Goal: Task Accomplishment & Management: Use online tool/utility

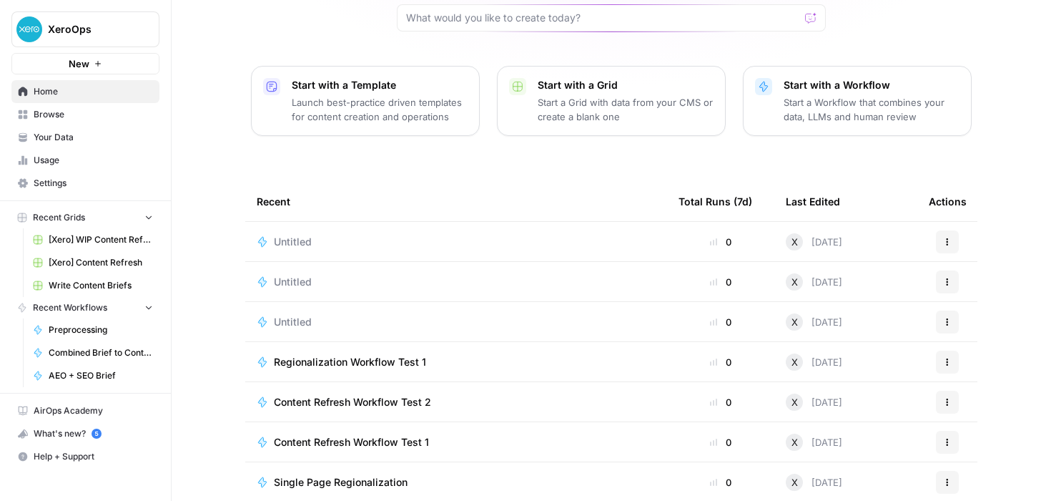
scroll to position [157, 0]
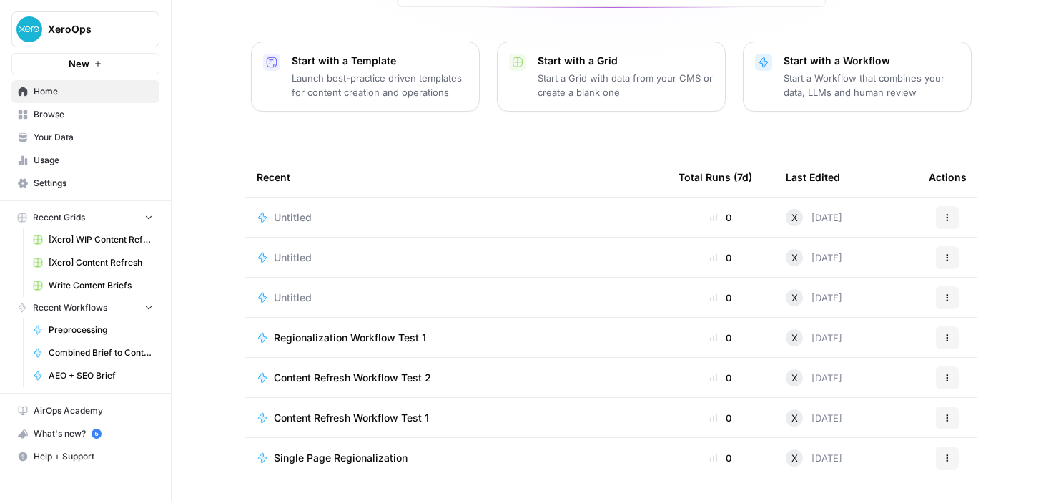
click at [456, 413] on div "Content Refresh Workflow Test 1" at bounding box center [456, 418] width 399 height 14
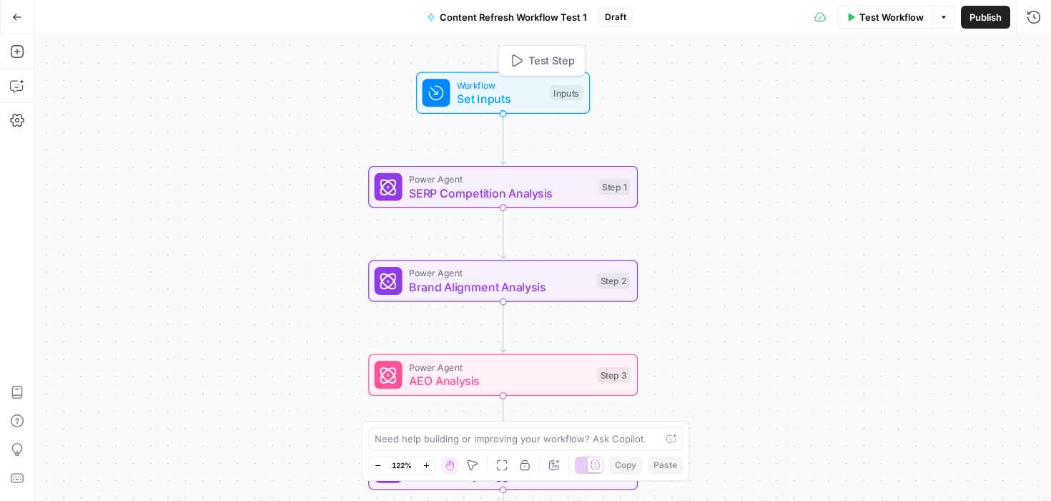
click at [527, 94] on span "Set Inputs" at bounding box center [500, 98] width 86 height 17
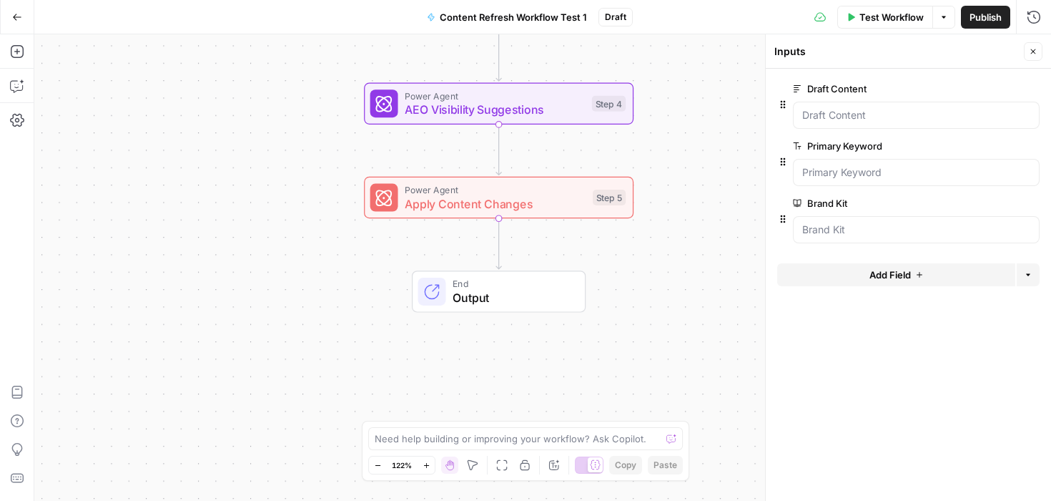
click at [13, 14] on icon "button" at bounding box center [17, 17] width 10 height 10
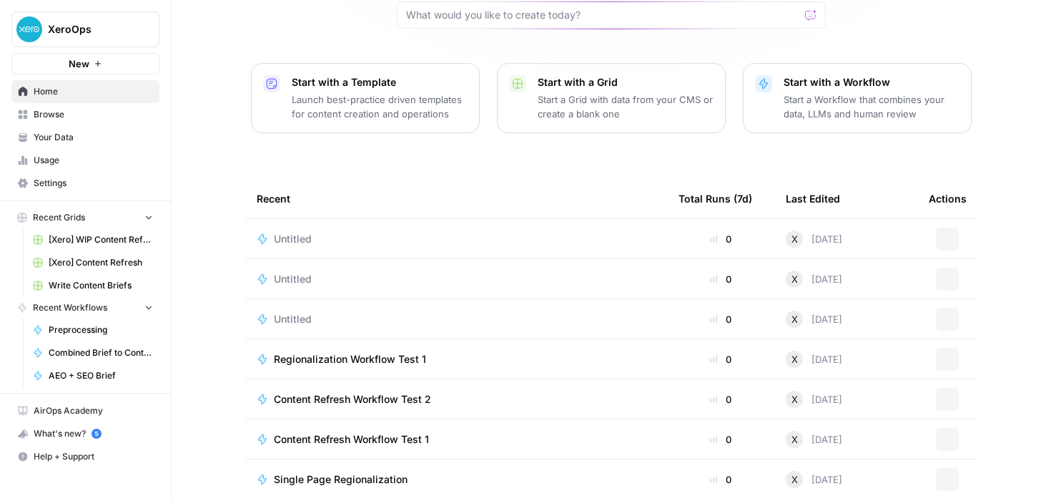
scroll to position [157, 0]
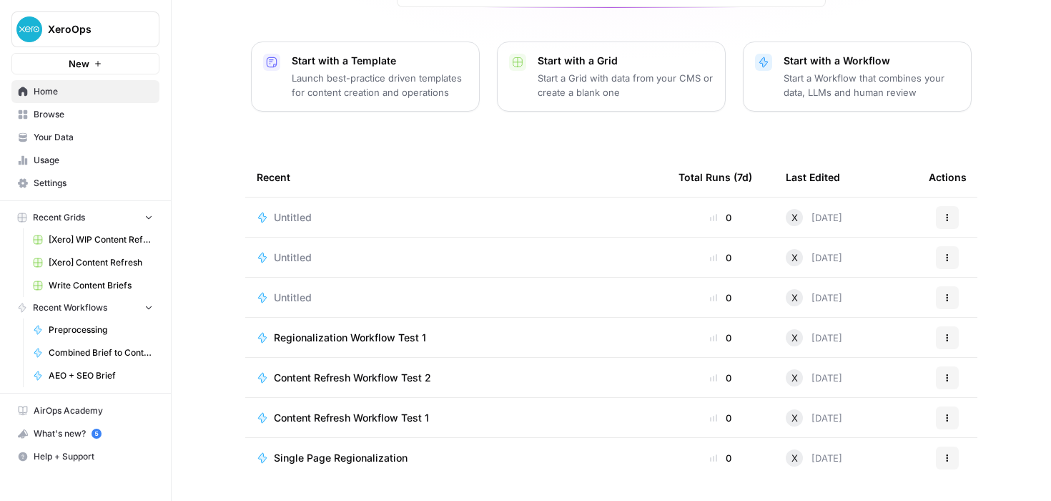
click at [469, 380] on div "Content Refresh Workflow Test 2" at bounding box center [456, 377] width 399 height 14
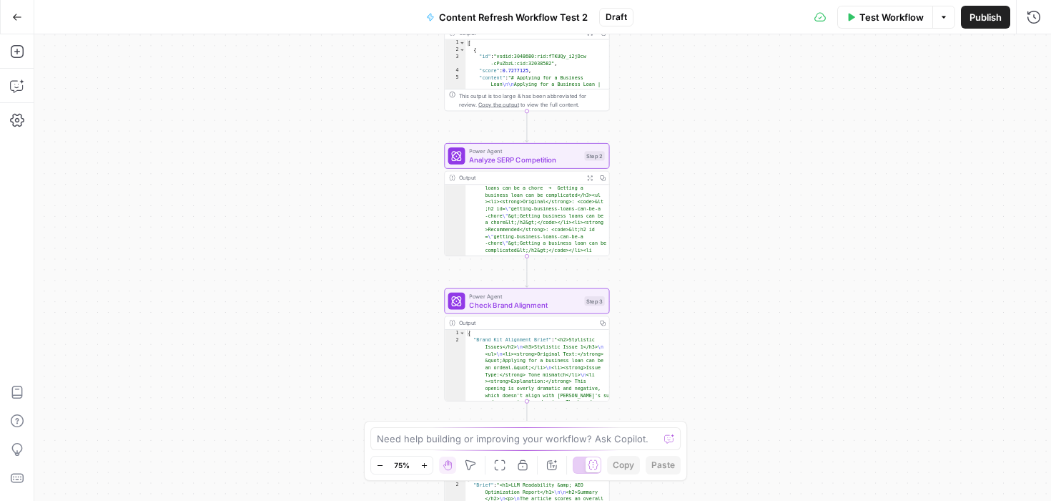
scroll to position [167, 0]
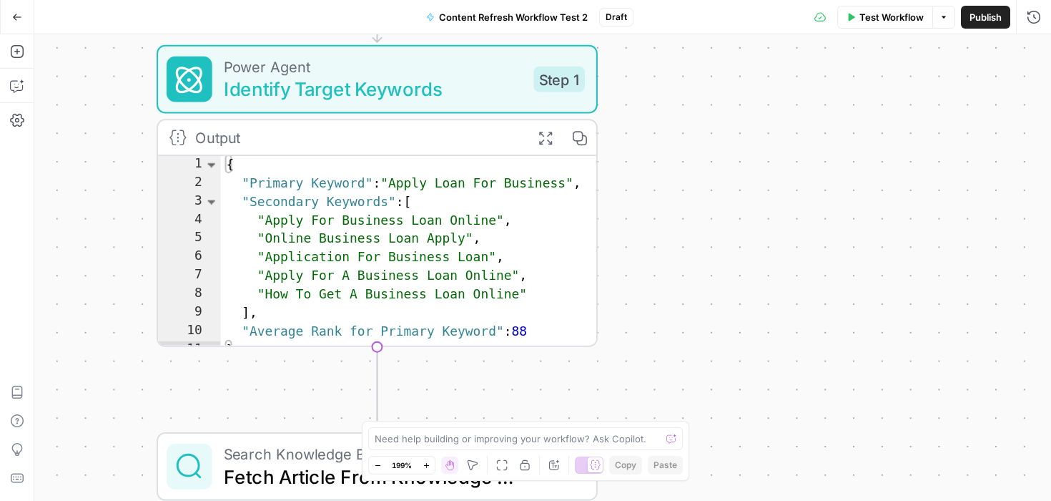
click at [682, 230] on div "Workflow Set Inputs Inputs Power Agent Identify Target Keywords Step 1 Output E…" at bounding box center [542, 267] width 1017 height 466
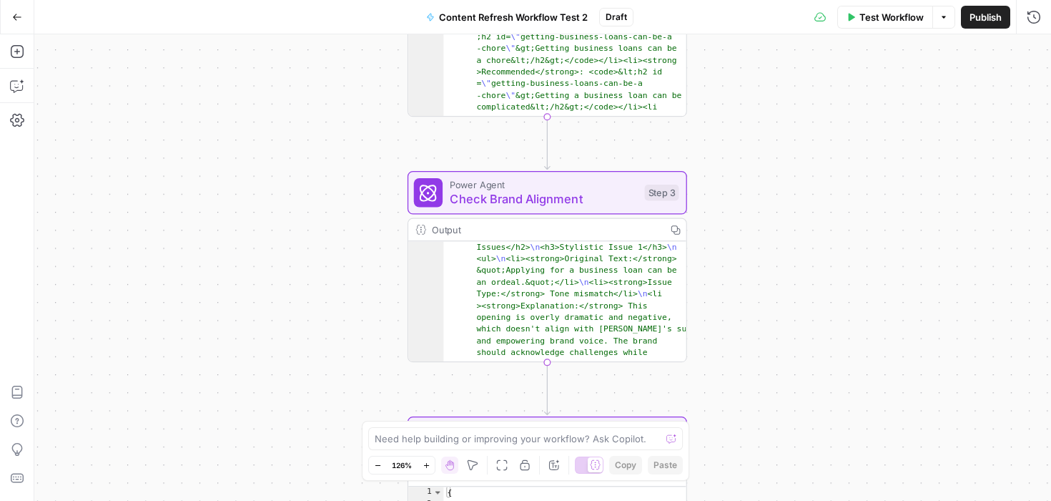
scroll to position [26, 0]
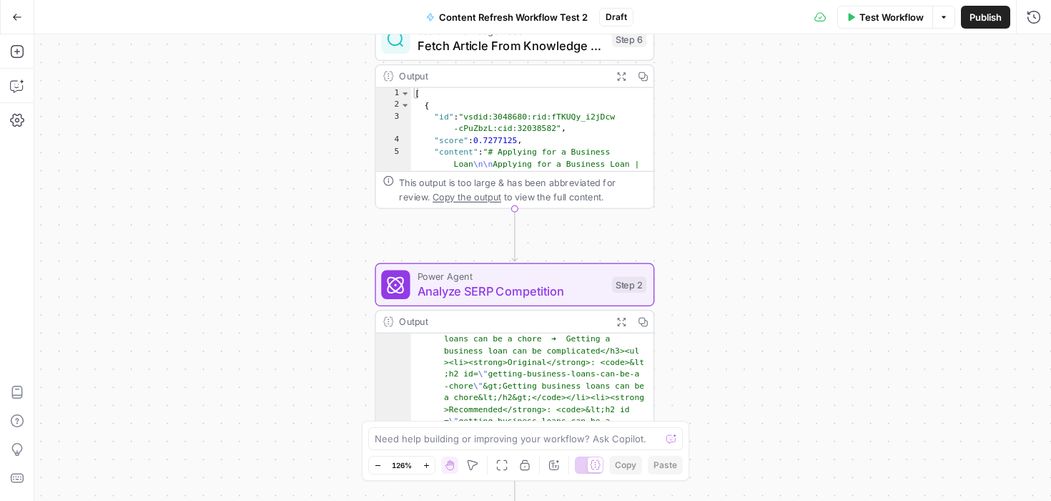
click at [18, 11] on button "Go Back" at bounding box center [17, 17] width 26 height 26
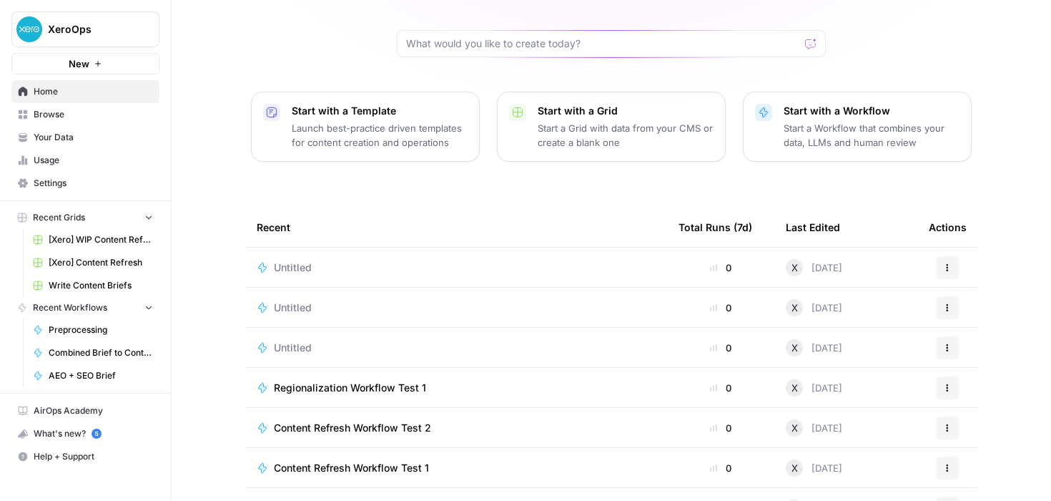
scroll to position [157, 0]
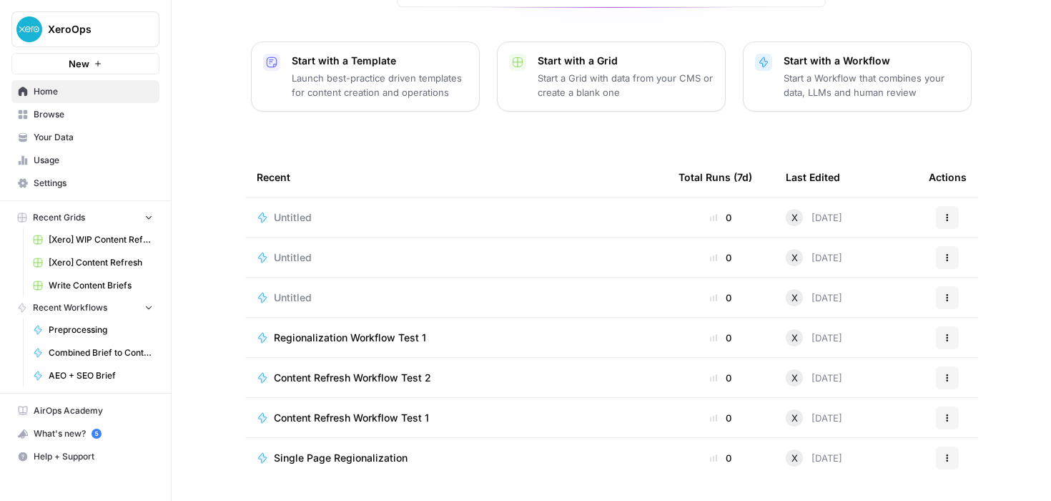
click at [314, 300] on div "Untitled" at bounding box center [298, 297] width 49 height 14
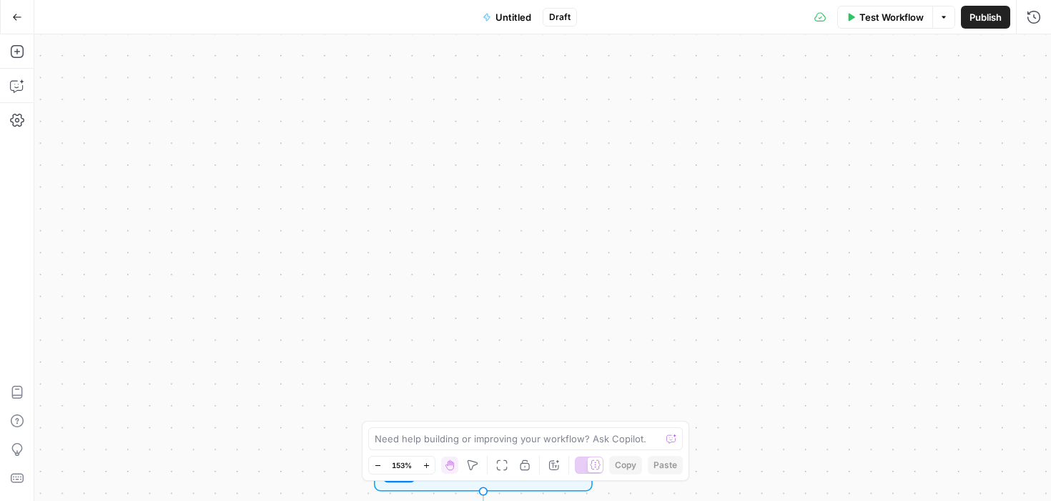
click at [512, 20] on span "Untitled" at bounding box center [514, 17] width 36 height 14
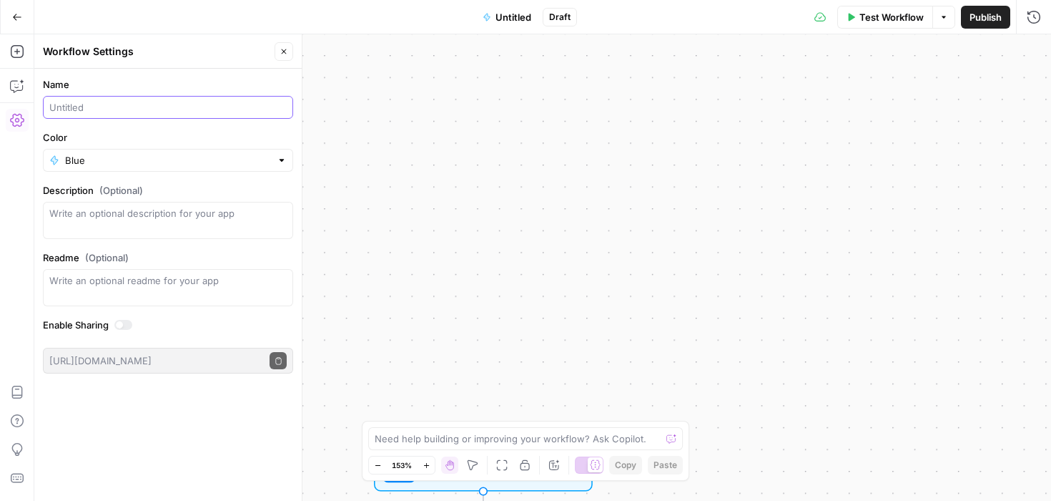
click at [82, 107] on input "Name" at bounding box center [167, 107] width 237 height 14
click at [132, 417] on div "Name Reddit post Color Blue Description (Optional) Readme (Optional) Write an o…" at bounding box center [167, 285] width 267 height 432
click at [80, 106] on input "Reddit post" at bounding box center [167, 107] width 237 height 14
drag, startPoint x: 115, startPoint y: 106, endPoint x: 80, endPoint y: 107, distance: 35.1
click at [80, 107] on input "Reddit post" at bounding box center [167, 107] width 237 height 14
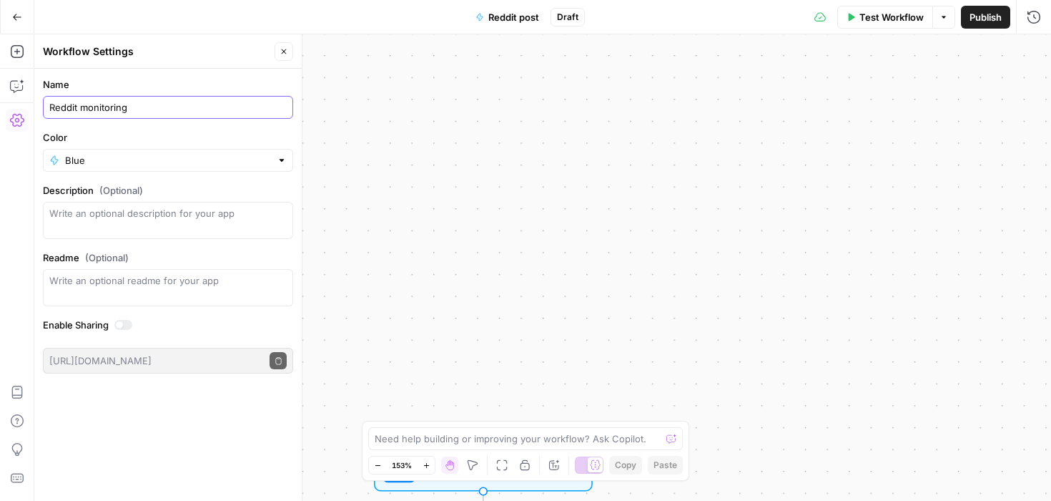
type input "Reddit monitoring"
click at [554, 142] on div "Workflow Set Inputs Inputs Perplexity Deep Research Research Accounting Topic S…" at bounding box center [542, 267] width 1017 height 466
click at [15, 23] on button "Go Back" at bounding box center [17, 17] width 26 height 26
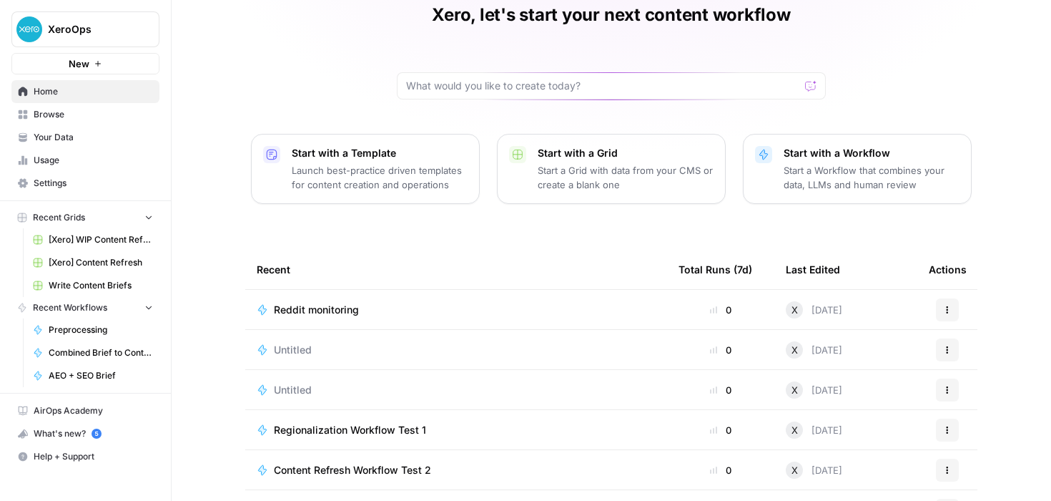
scroll to position [157, 0]
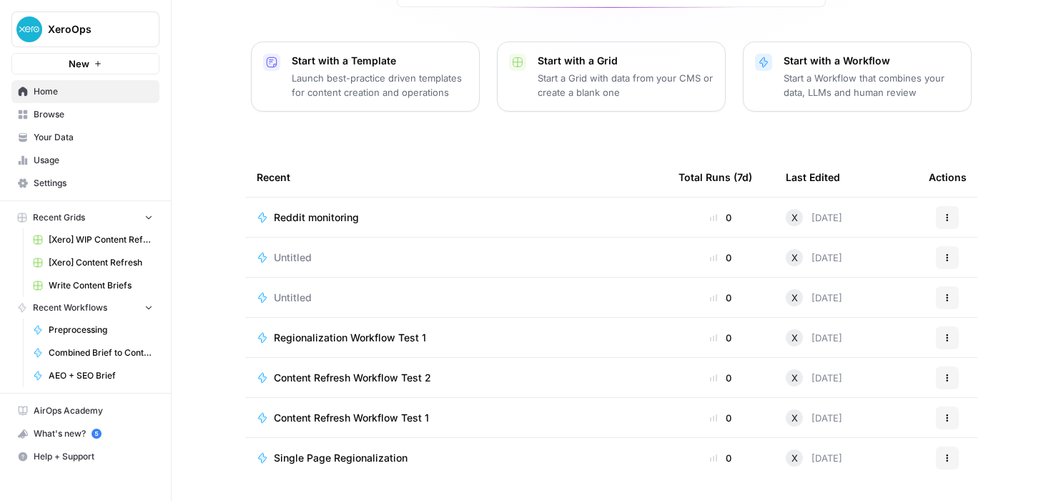
click at [714, 182] on div "Total Runs (7d)" at bounding box center [716, 176] width 74 height 39
click at [96, 265] on span "[Xero] Content Refresh" at bounding box center [101, 262] width 104 height 13
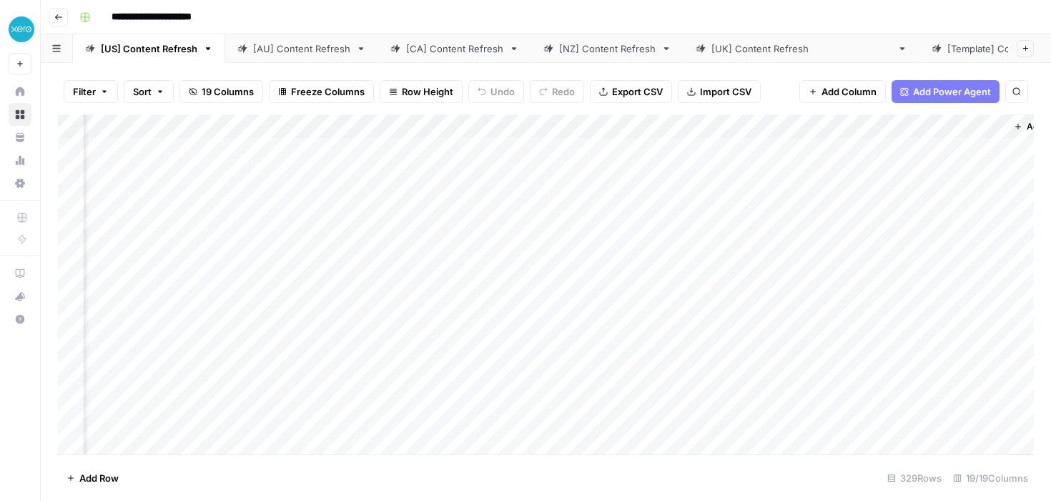
scroll to position [0, 1635]
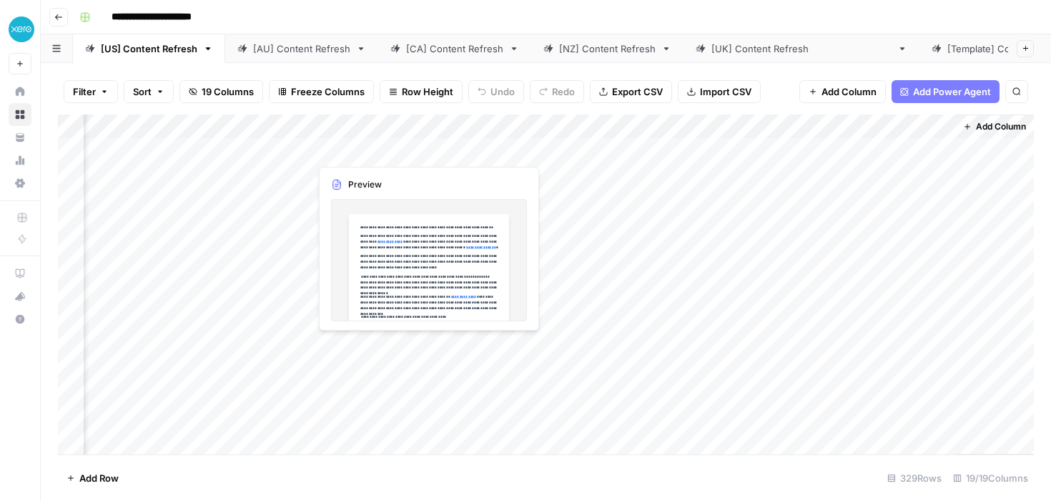
click at [384, 150] on div "Add Column" at bounding box center [546, 284] width 976 height 340
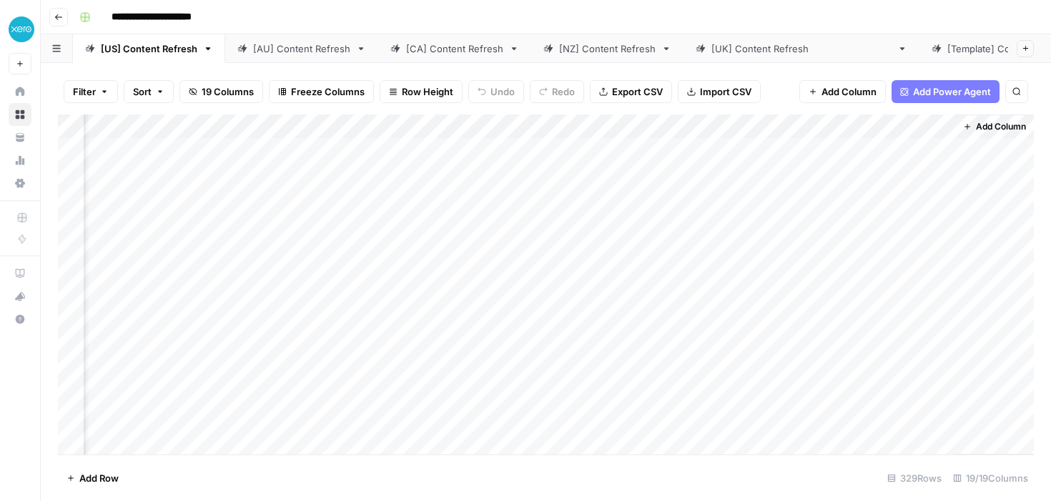
click at [360, 148] on div "Add Column" at bounding box center [546, 284] width 976 height 340
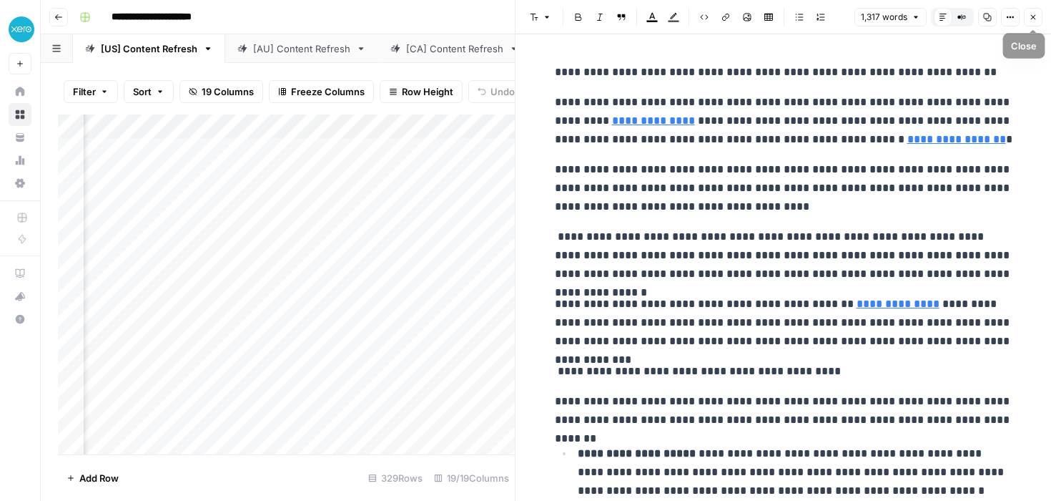
click at [1037, 17] on span "Close" at bounding box center [1037, 17] width 1 height 1
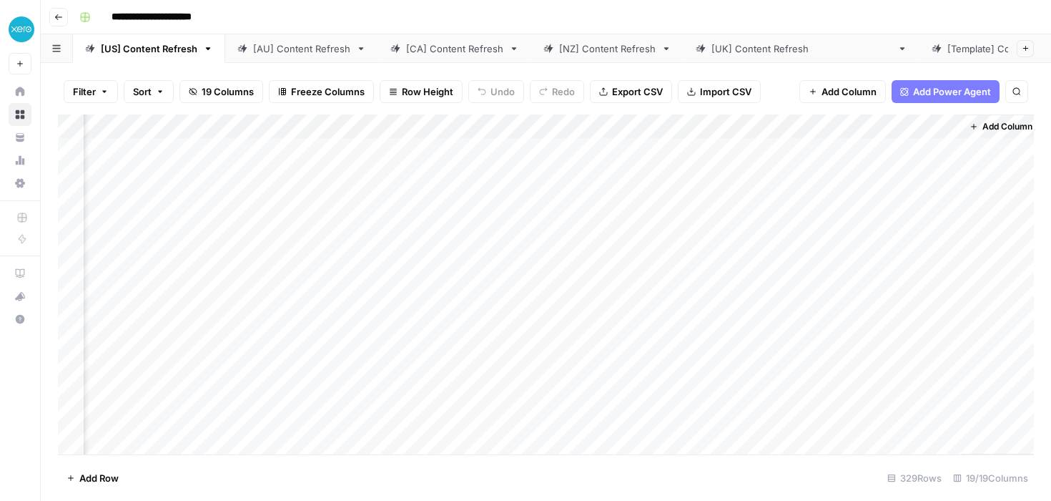
scroll to position [0, 1618]
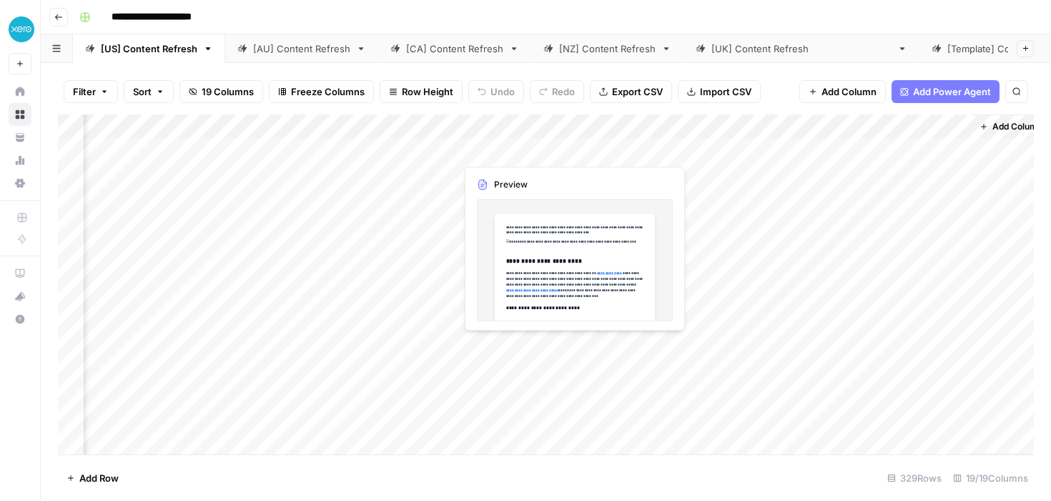
click at [523, 152] on div "Add Column" at bounding box center [546, 284] width 976 height 340
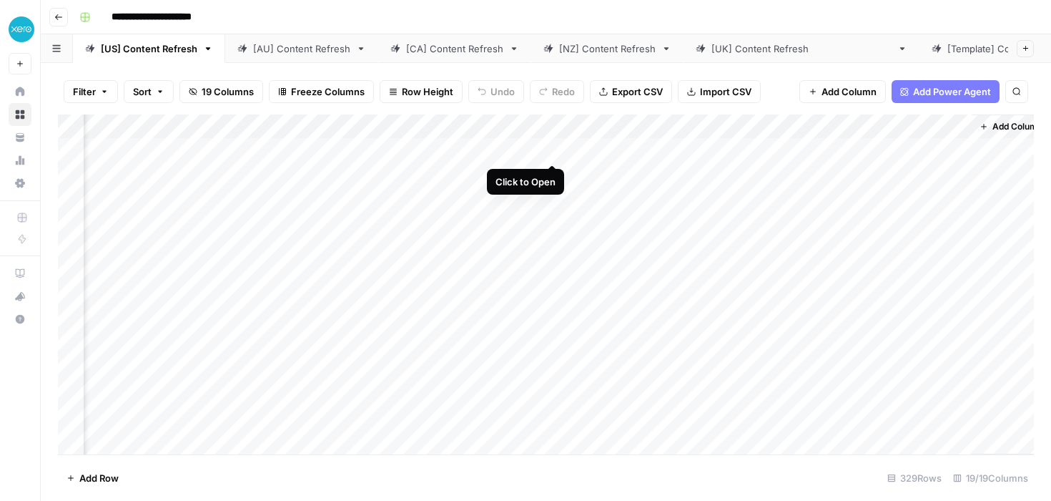
click at [551, 150] on div "Add Column" at bounding box center [546, 284] width 976 height 340
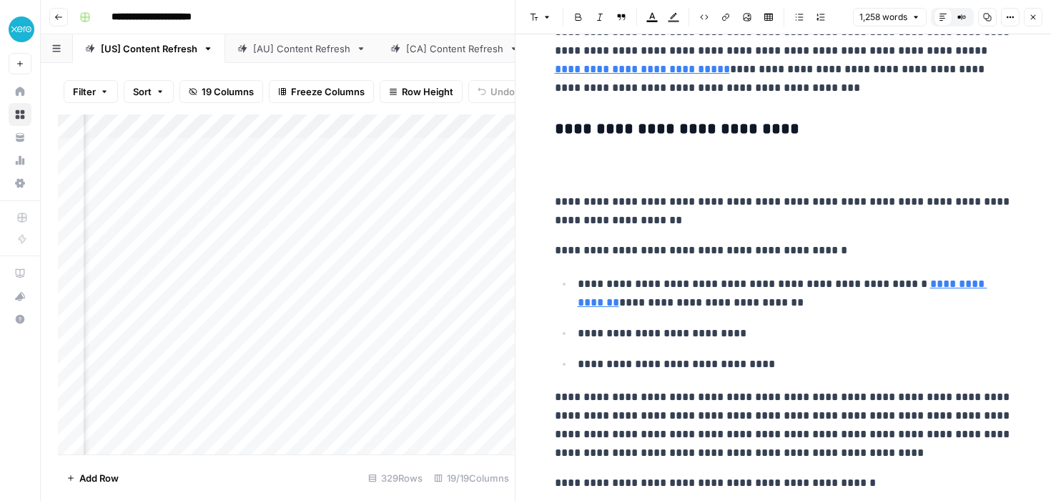
scroll to position [180, 0]
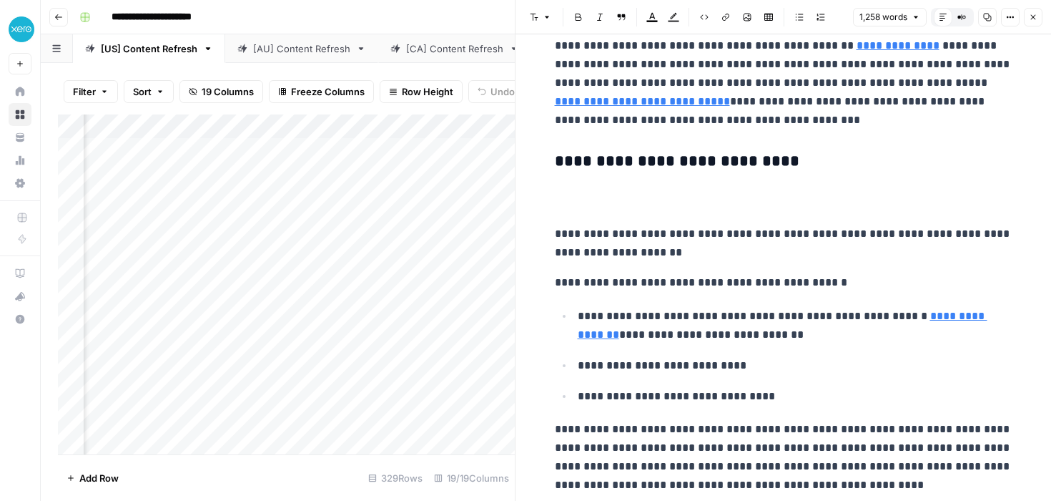
click at [1035, 13] on icon "button" at bounding box center [1033, 17] width 9 height 9
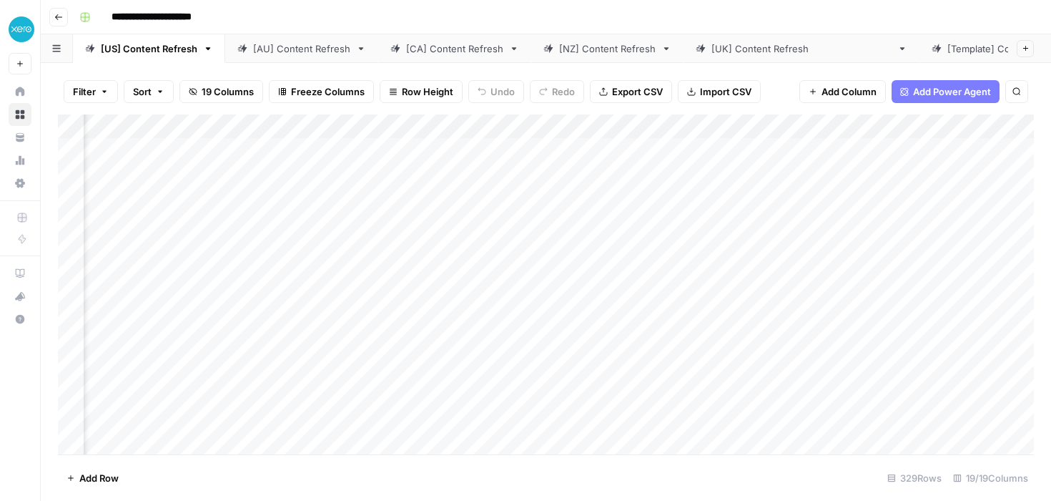
scroll to position [0, 1209]
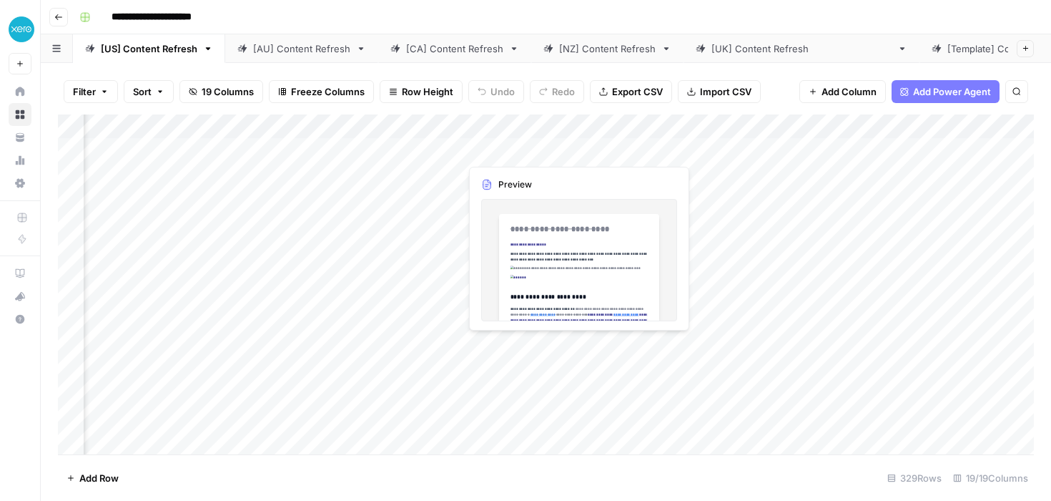
click at [508, 153] on div "Add Column" at bounding box center [546, 284] width 976 height 340
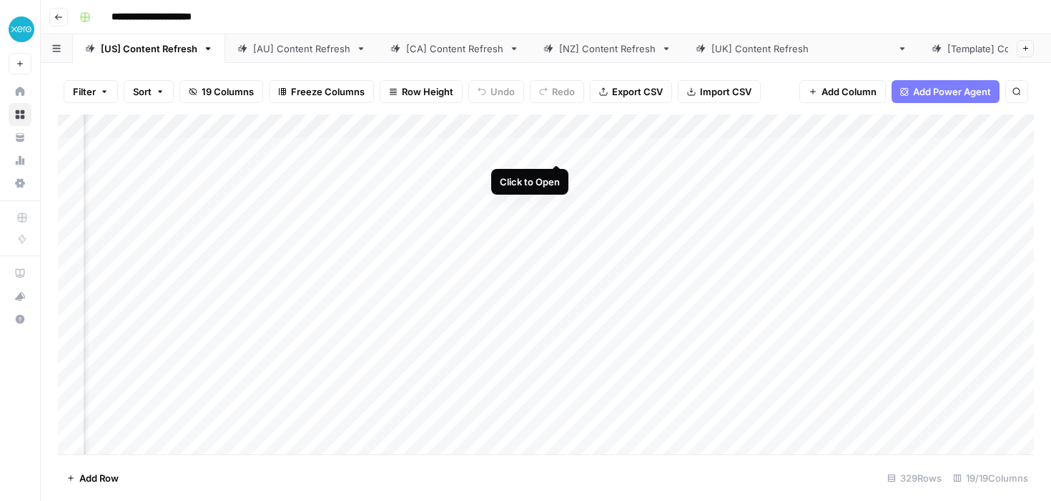
click at [558, 148] on div "Add Column" at bounding box center [546, 284] width 976 height 340
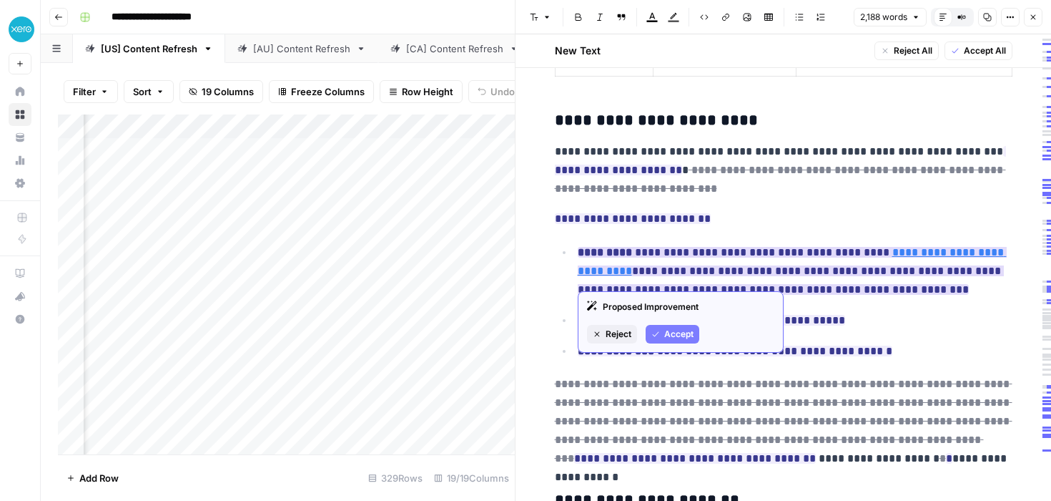
scroll to position [1907, 0]
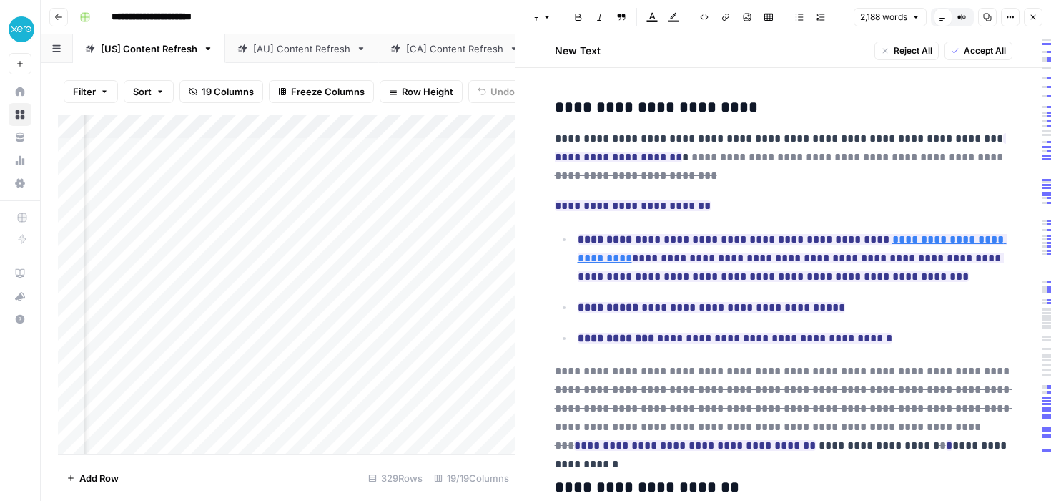
click at [1035, 13] on icon "button" at bounding box center [1033, 17] width 9 height 9
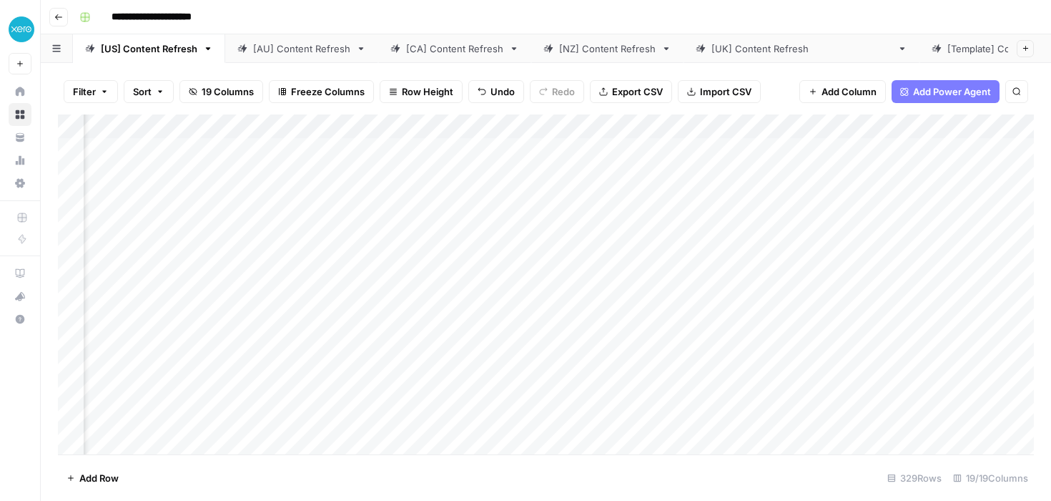
click at [225, 148] on div "Add Column" at bounding box center [546, 284] width 976 height 340
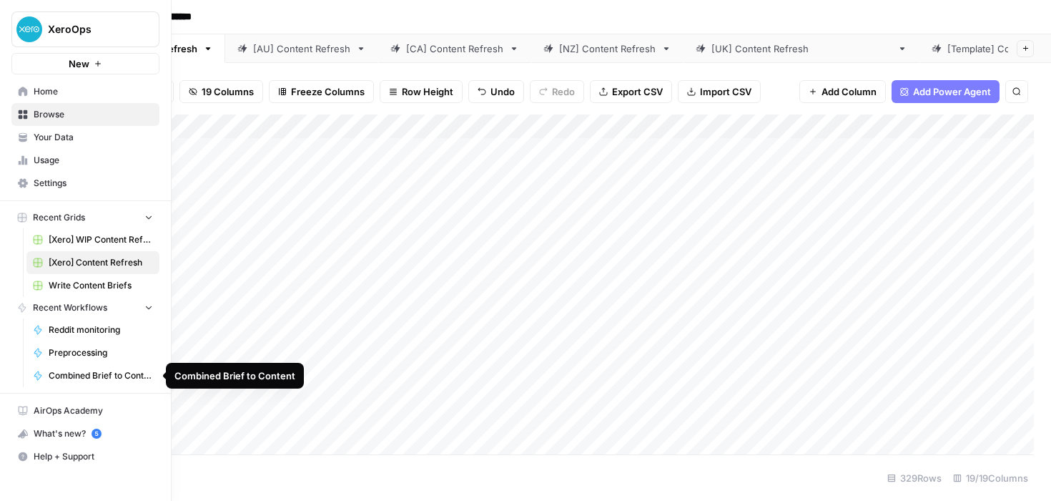
click at [91, 380] on span "Combined Brief to Content" at bounding box center [101, 375] width 104 height 13
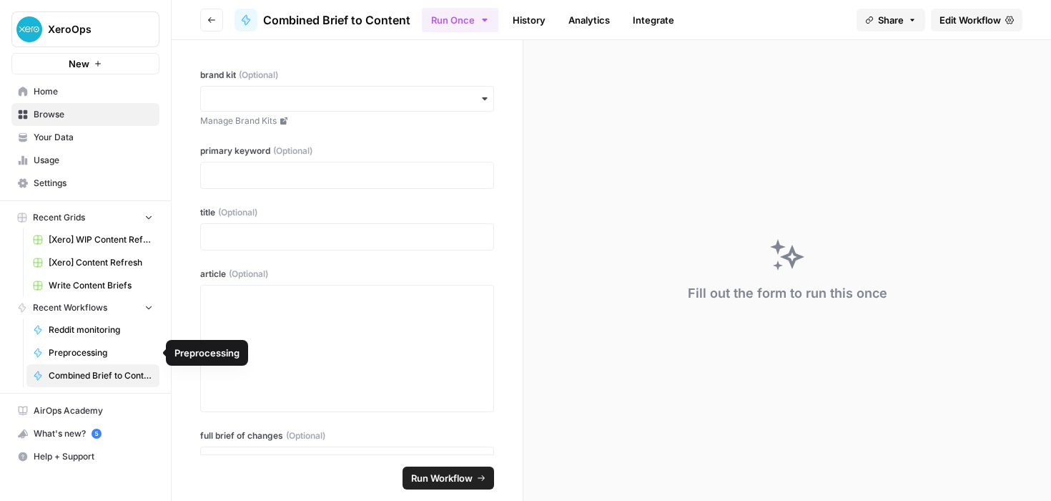
click at [65, 354] on span "Preprocessing" at bounding box center [101, 352] width 104 height 13
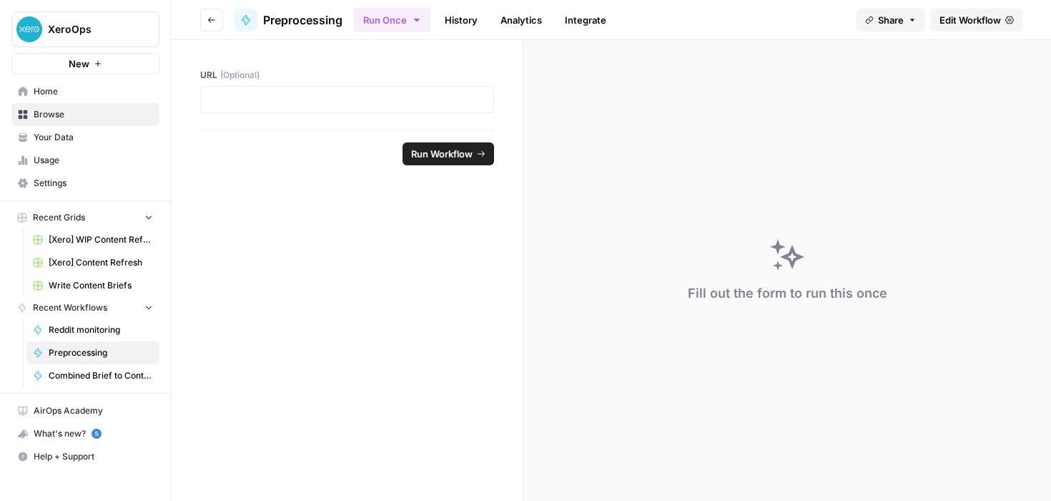
click at [39, 84] on link "Home" at bounding box center [85, 91] width 148 height 23
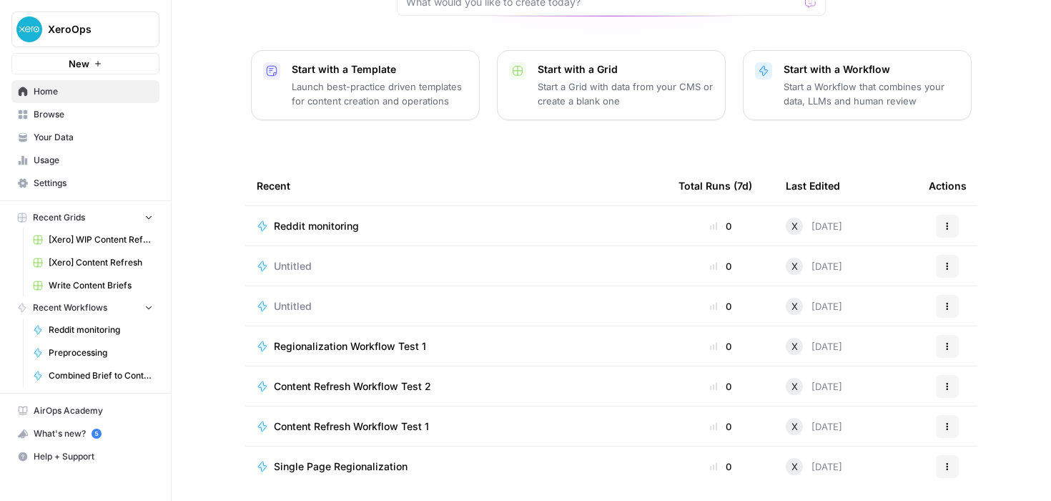
scroll to position [157, 0]
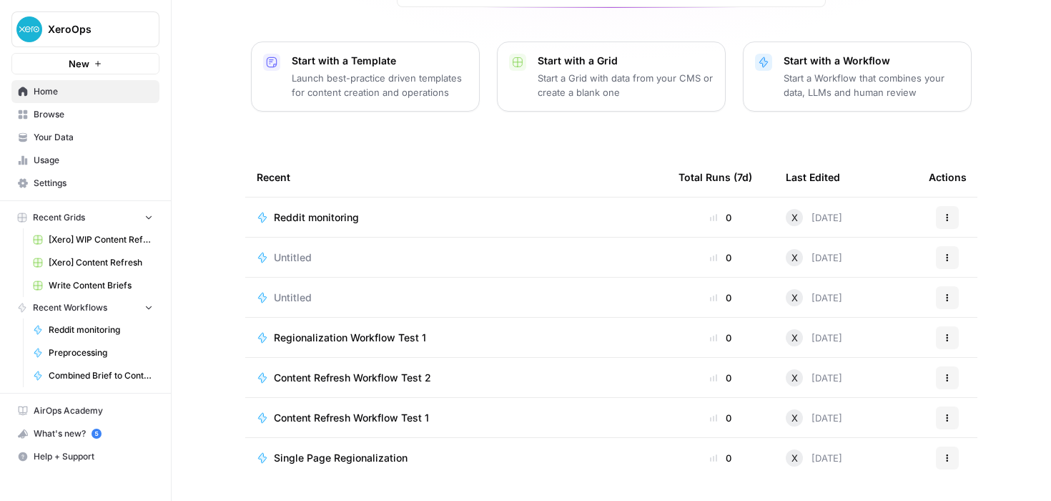
click at [805, 175] on div "Last Edited" at bounding box center [813, 176] width 54 height 39
click at [40, 164] on span "Usage" at bounding box center [93, 160] width 119 height 13
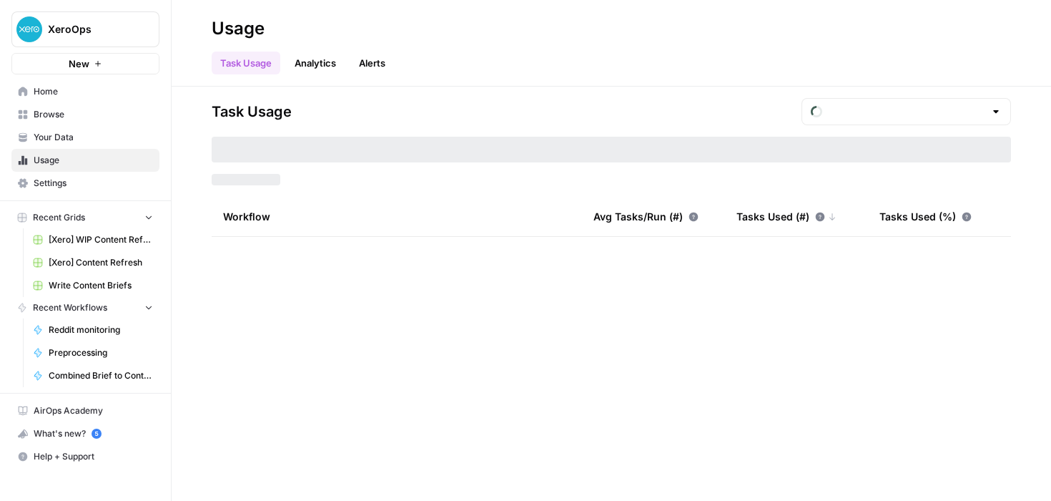
type input "August Tasks"
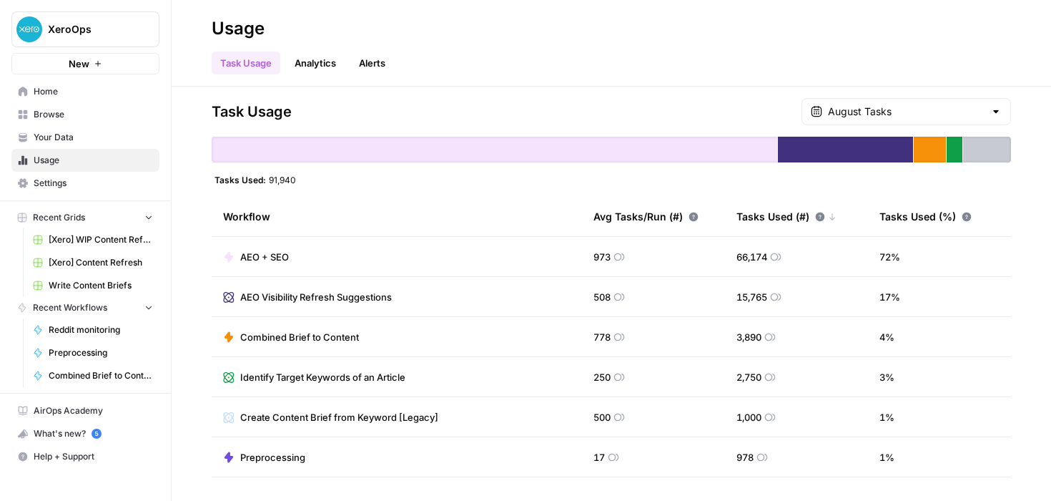
click at [329, 56] on link "Analytics" at bounding box center [315, 62] width 59 height 23
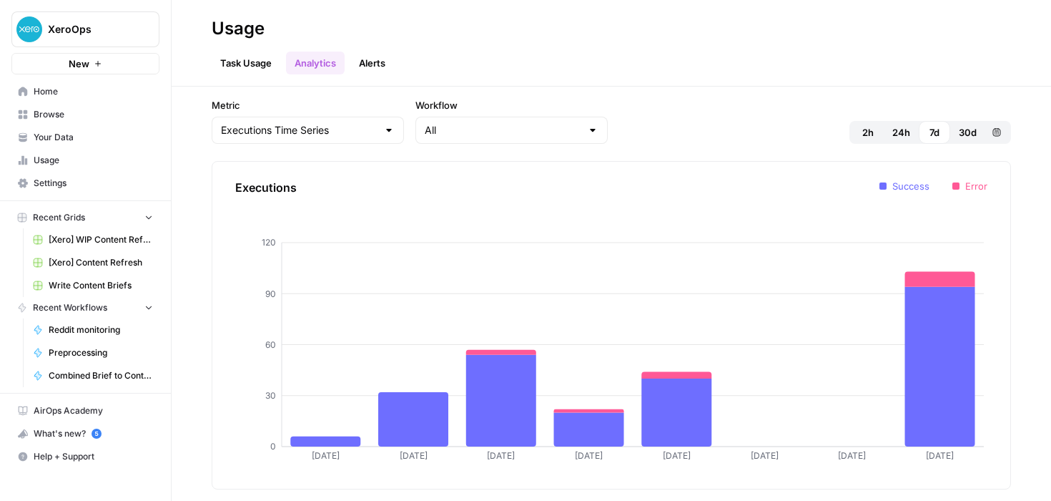
click at [375, 55] on link "Alerts" at bounding box center [372, 62] width 44 height 23
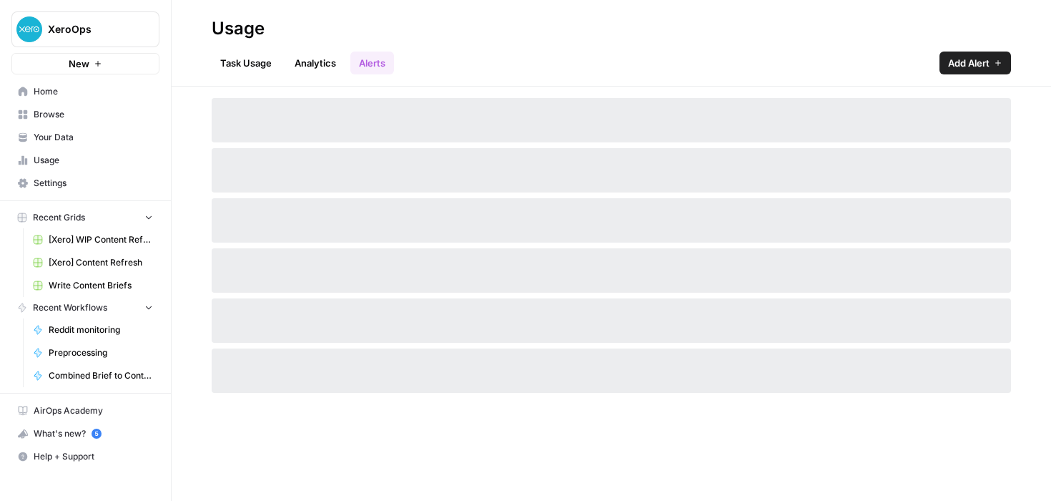
click at [222, 61] on link "Task Usage" at bounding box center [246, 62] width 69 height 23
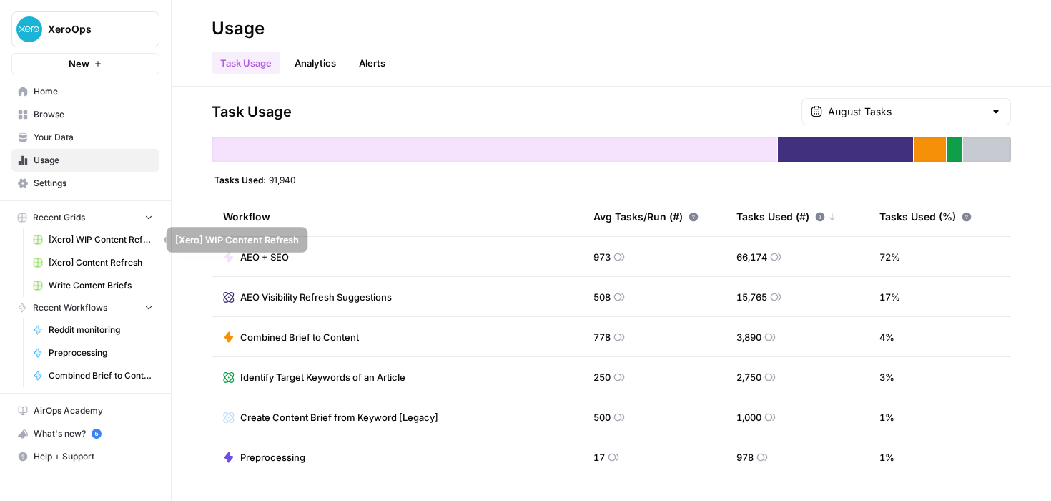
click at [91, 231] on link "[Xero] WIP Content Refresh" at bounding box center [92, 239] width 133 height 23
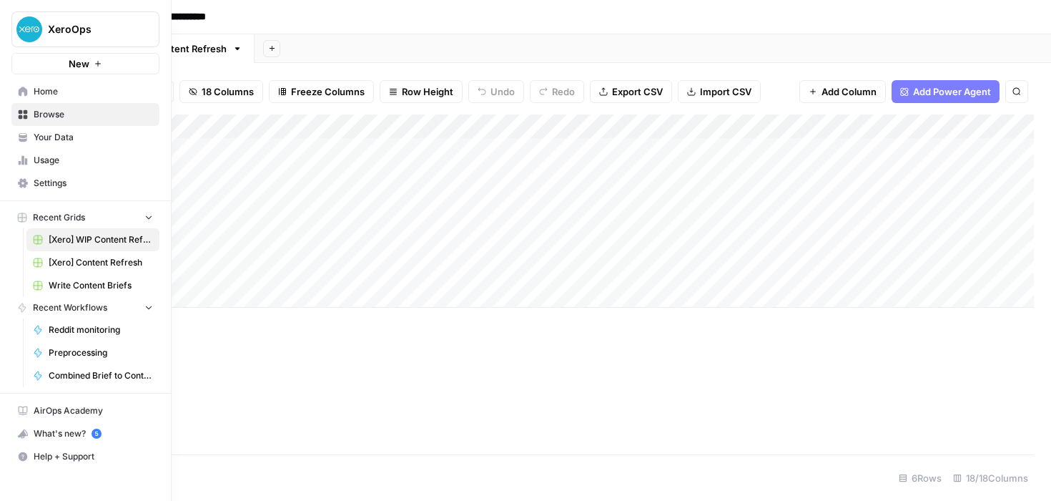
click at [75, 264] on span "[Xero] Content Refresh" at bounding box center [101, 262] width 104 height 13
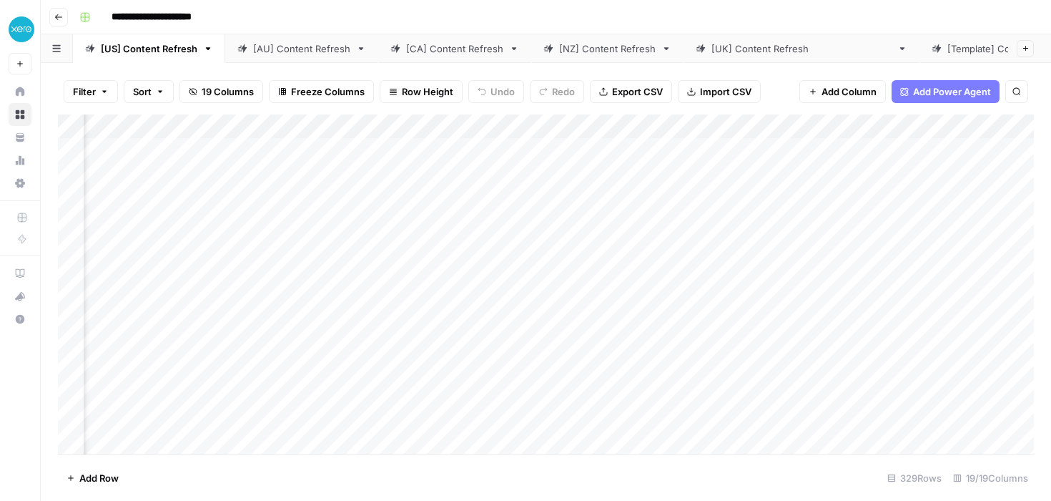
scroll to position [0, 1044]
click at [393, 148] on div "Add Column" at bounding box center [546, 284] width 976 height 340
click at [446, 147] on div "Add Column" at bounding box center [546, 284] width 976 height 340
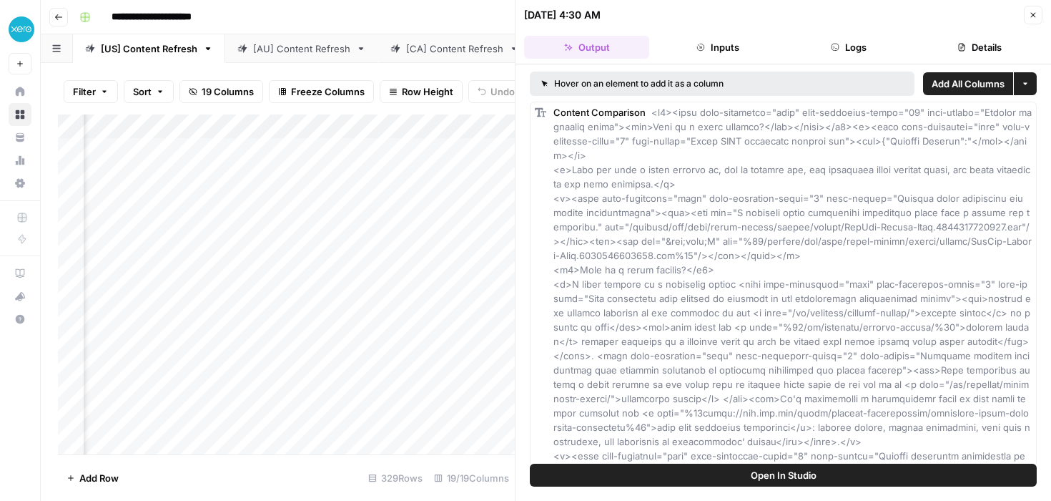
click at [1036, 20] on button "Close" at bounding box center [1033, 15] width 19 height 19
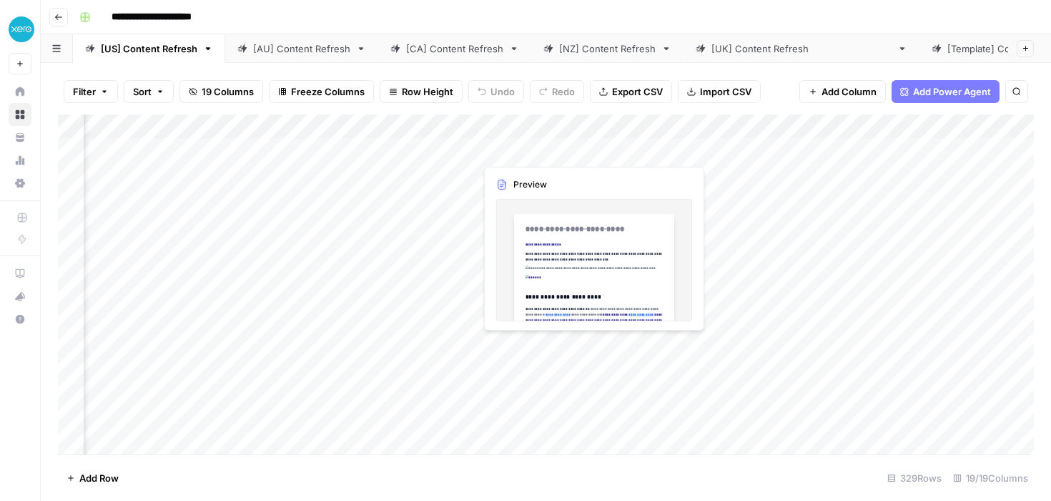
scroll to position [0, 1048]
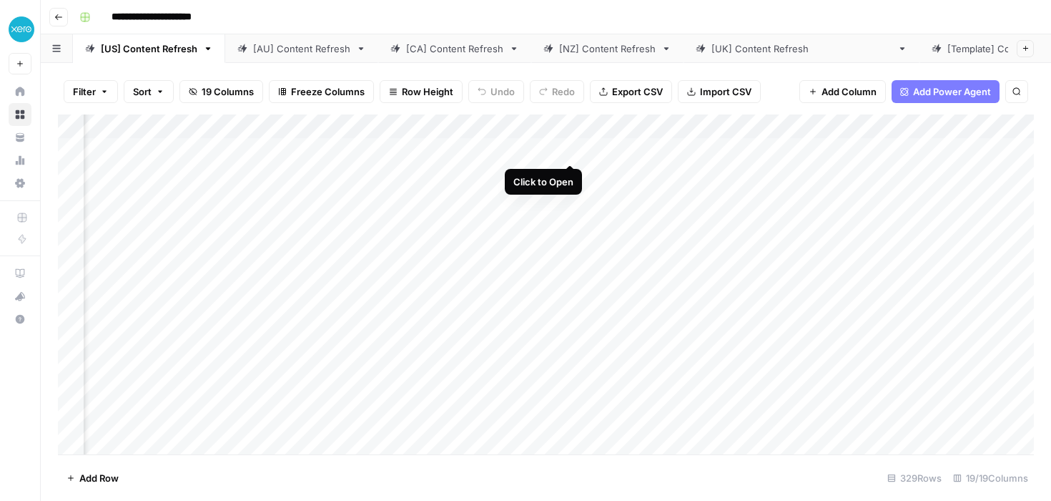
click at [570, 148] on div "Add Column" at bounding box center [546, 284] width 976 height 340
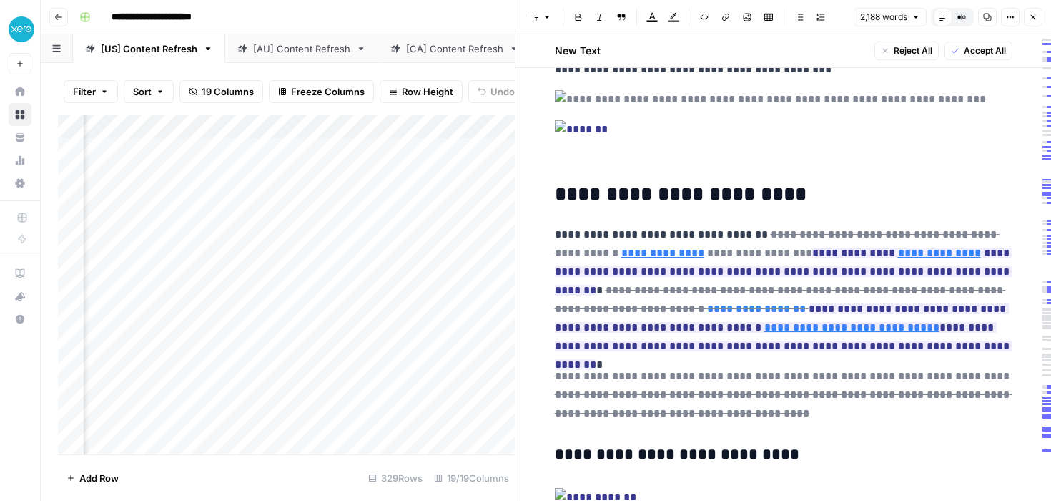
scroll to position [145, 0]
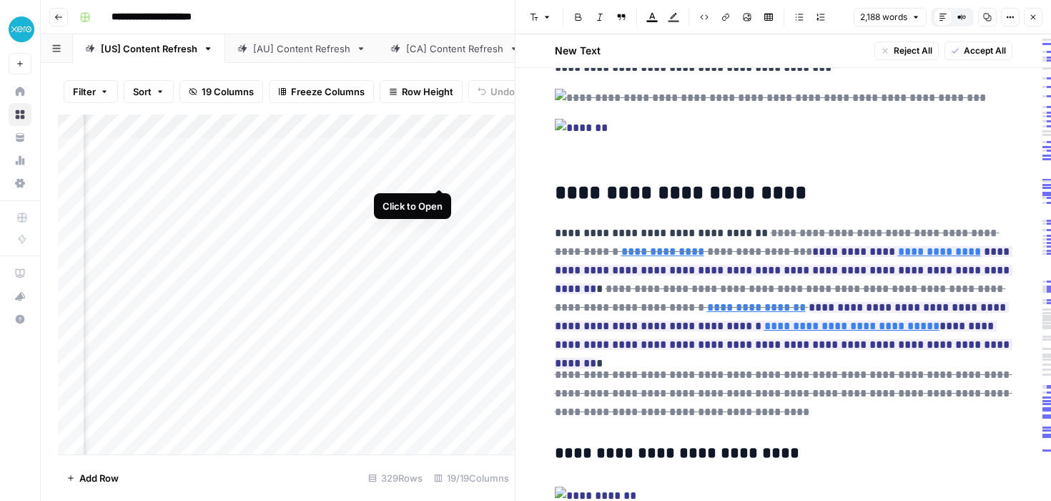
click at [441, 173] on div "Add Column" at bounding box center [286, 284] width 457 height 340
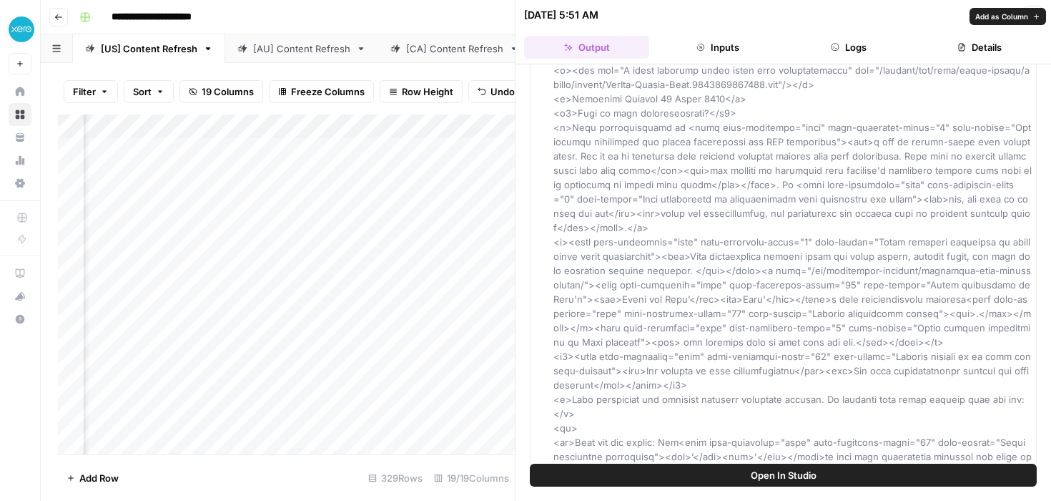
scroll to position [411, 0]
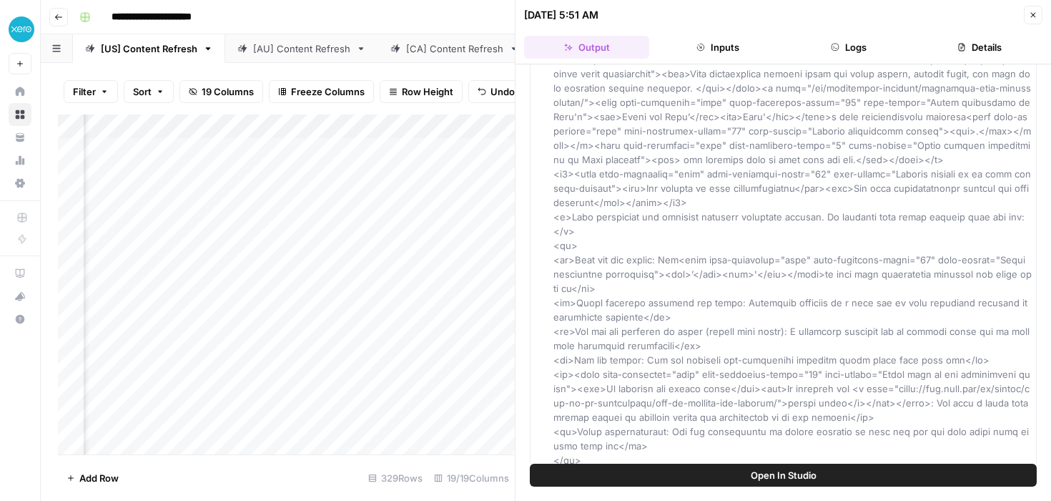
click at [1038, 10] on button "Close" at bounding box center [1033, 15] width 19 height 19
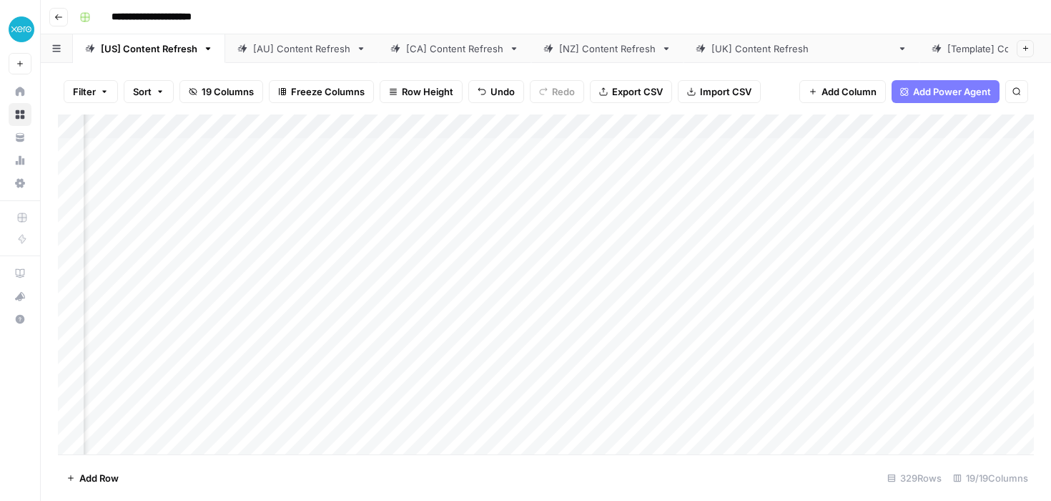
scroll to position [0, 1440]
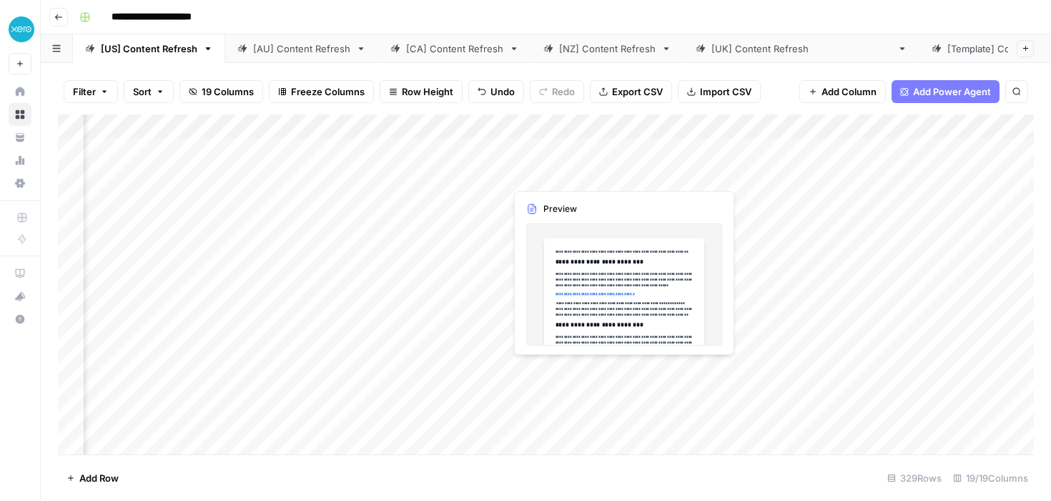
click at [567, 172] on div "Add Column" at bounding box center [546, 284] width 976 height 340
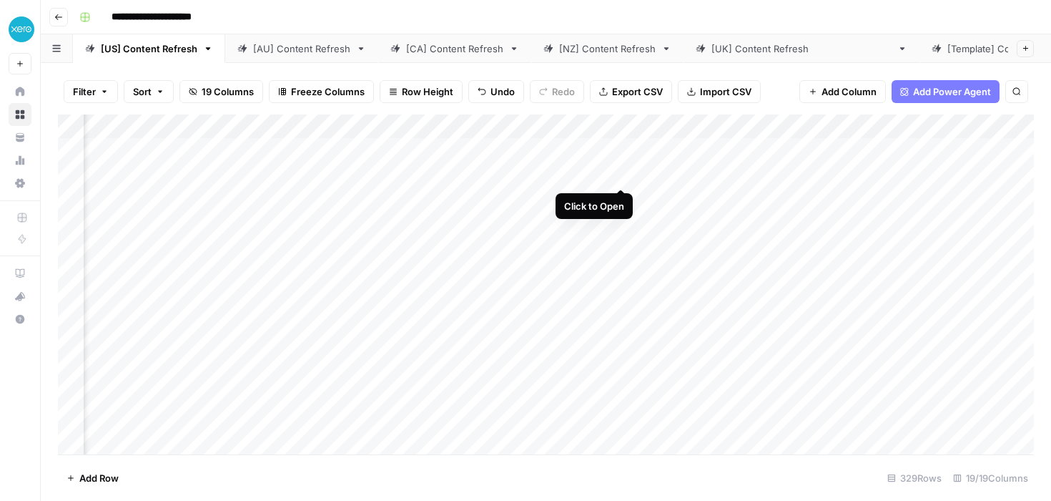
click at [616, 172] on div "Add Column" at bounding box center [546, 284] width 976 height 340
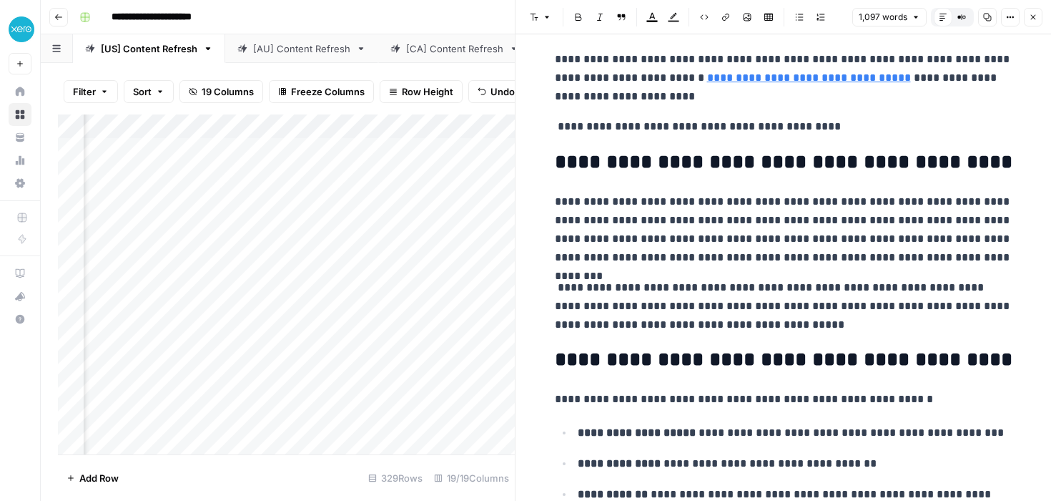
scroll to position [368, 0]
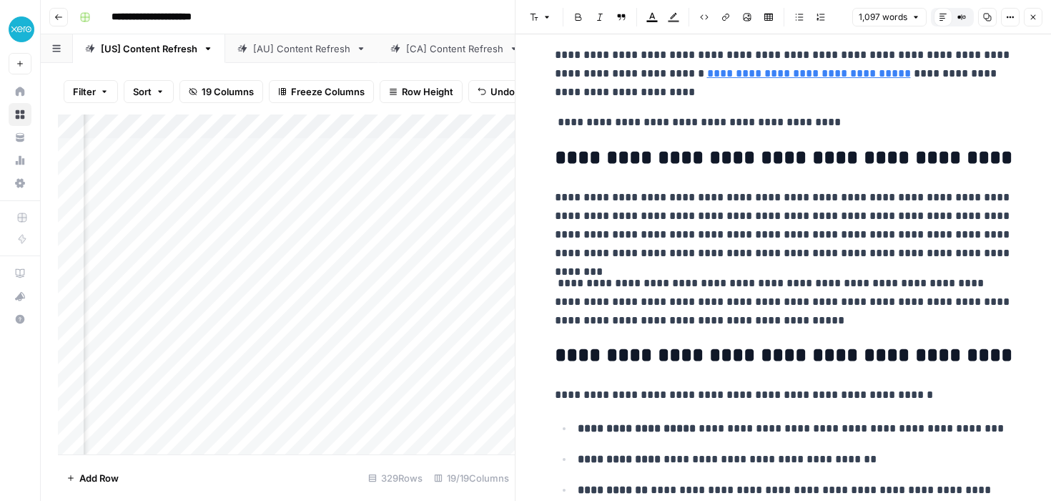
click at [1030, 19] on icon "button" at bounding box center [1033, 17] width 9 height 9
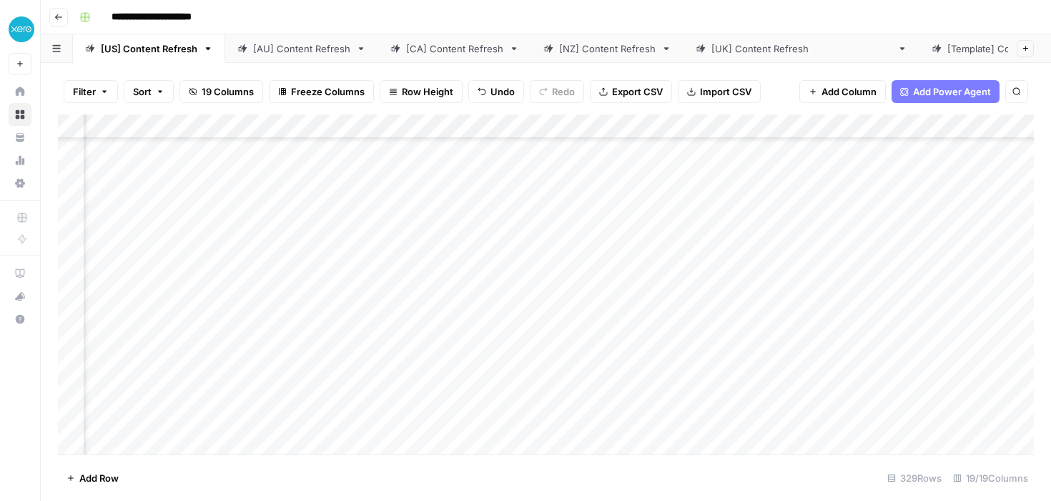
scroll to position [0, 1440]
click at [293, 50] on div "[AU] Content Refresh" at bounding box center [301, 48] width 97 height 14
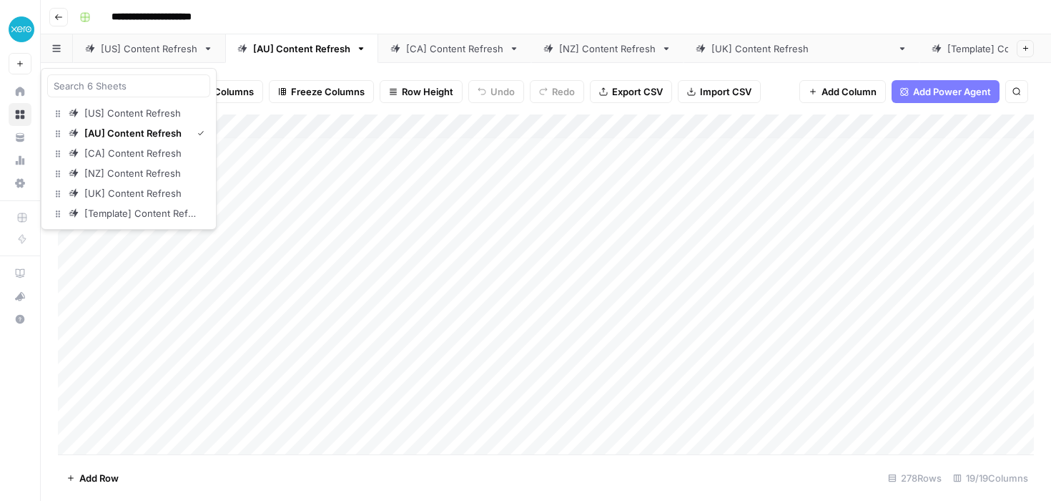
click at [57, 51] on icon "button" at bounding box center [56, 48] width 8 height 7
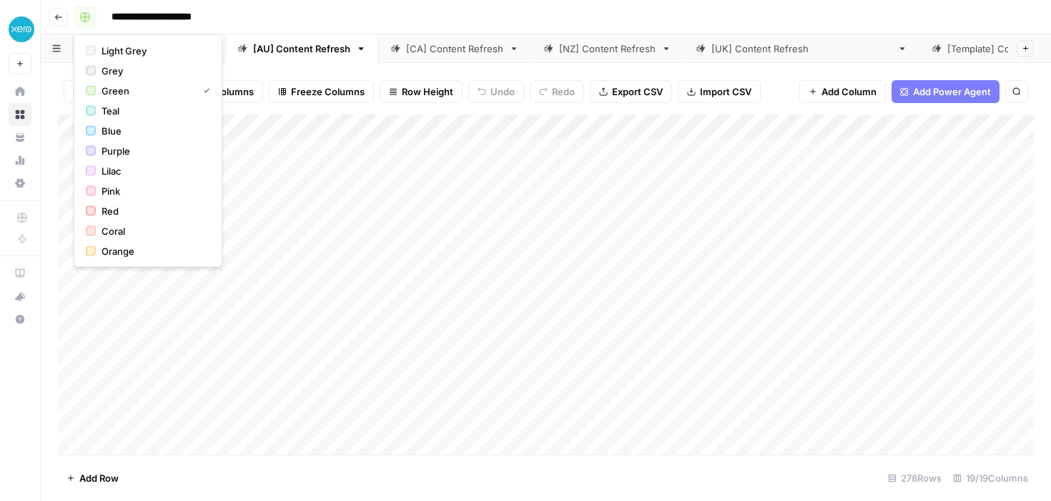
click at [87, 16] on icon "button" at bounding box center [85, 17] width 9 height 9
click at [53, 13] on button "Go back" at bounding box center [58, 17] width 19 height 19
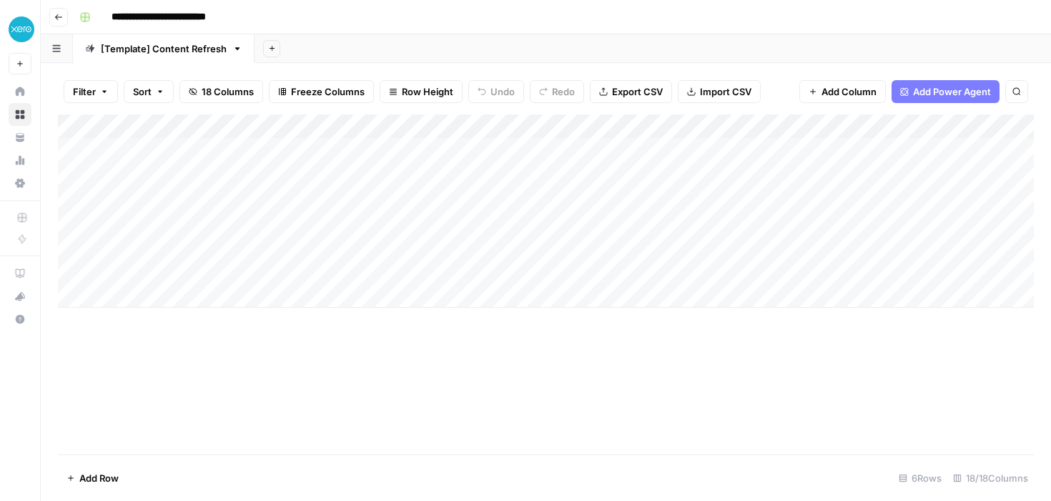
click at [59, 16] on icon "button" at bounding box center [58, 17] width 9 height 9
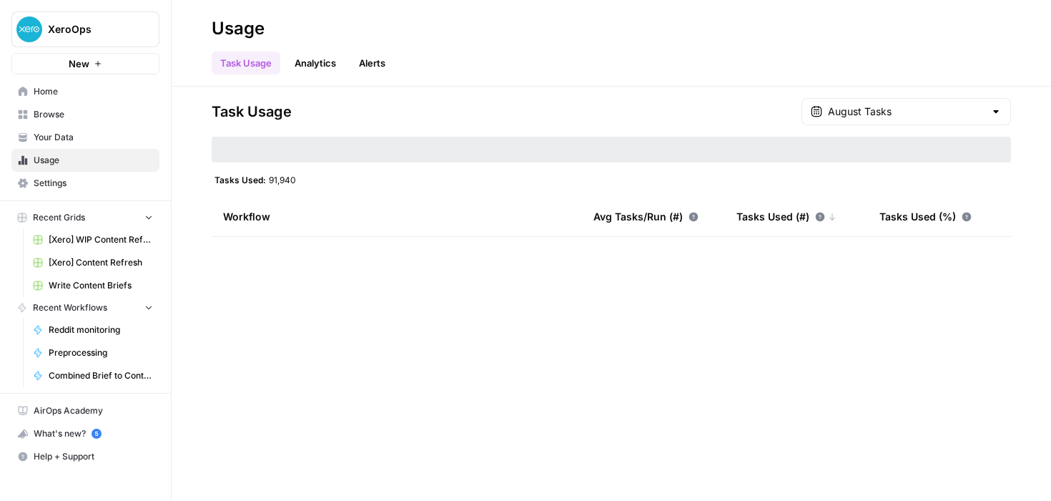
click at [46, 86] on span "Home" at bounding box center [93, 91] width 119 height 13
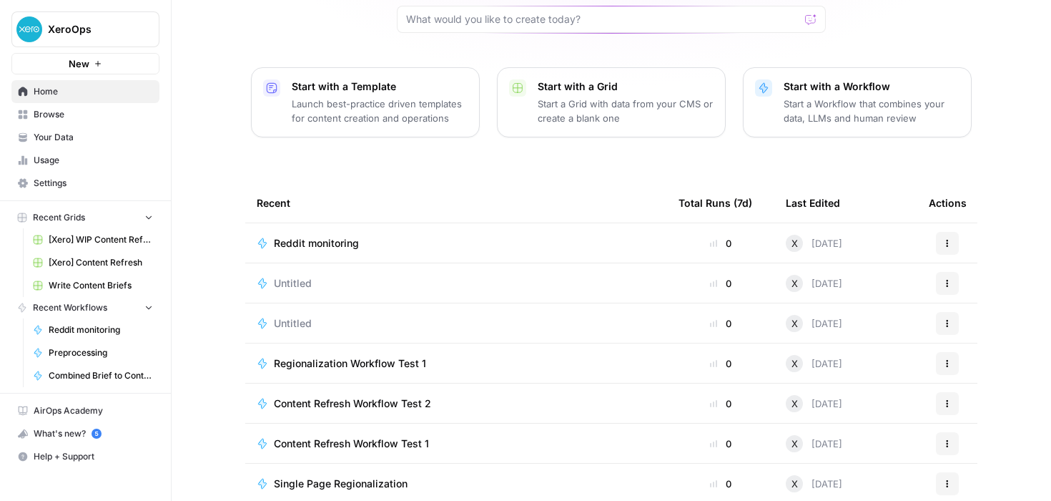
scroll to position [157, 0]
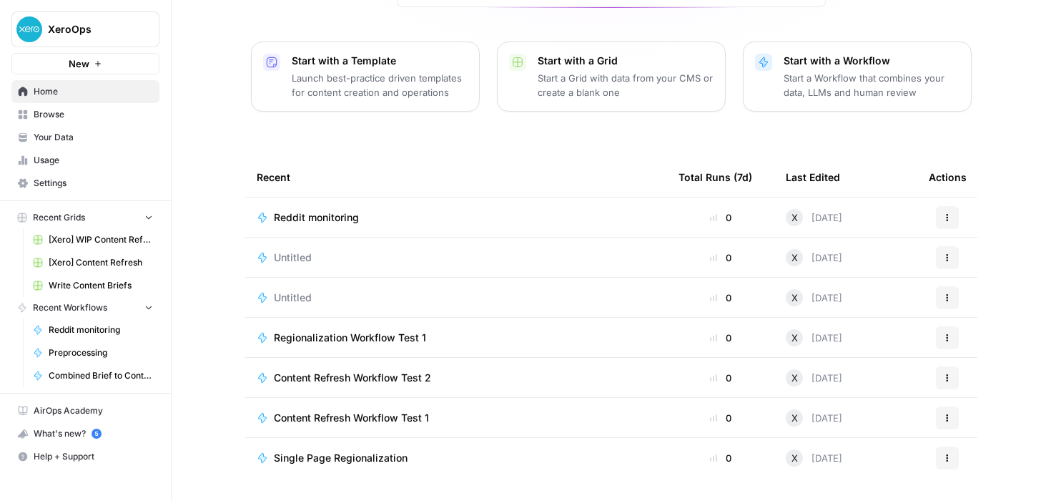
click at [696, 180] on div "Total Runs (7d)" at bounding box center [716, 176] width 74 height 39
click at [74, 308] on span "Recent Workflows" at bounding box center [70, 307] width 74 height 13
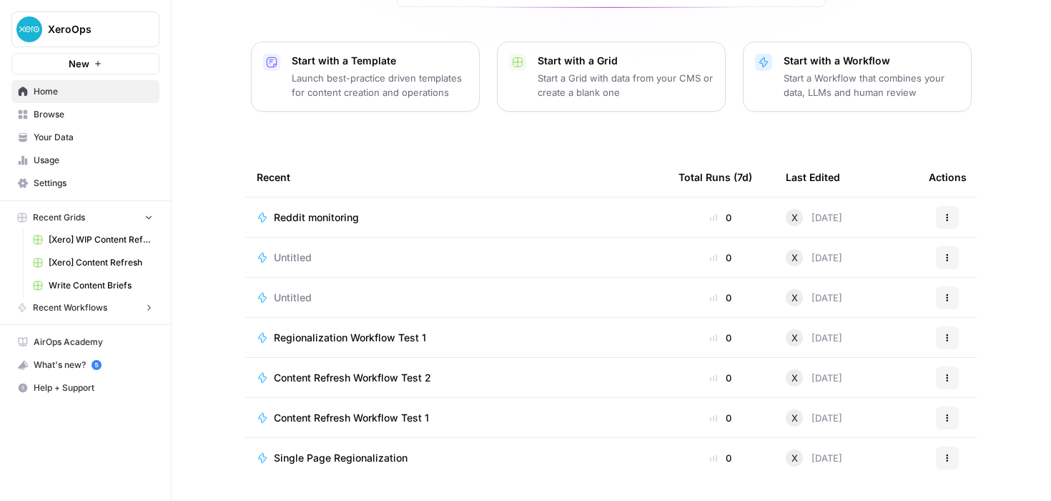
click at [74, 308] on span "Recent Workflows" at bounding box center [70, 307] width 74 height 13
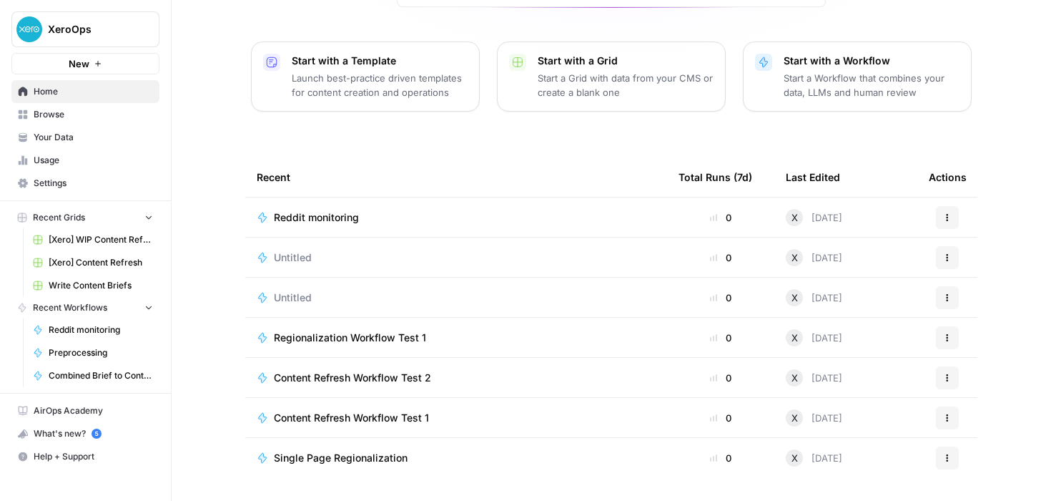
click at [45, 110] on span "Browse" at bounding box center [93, 114] width 119 height 13
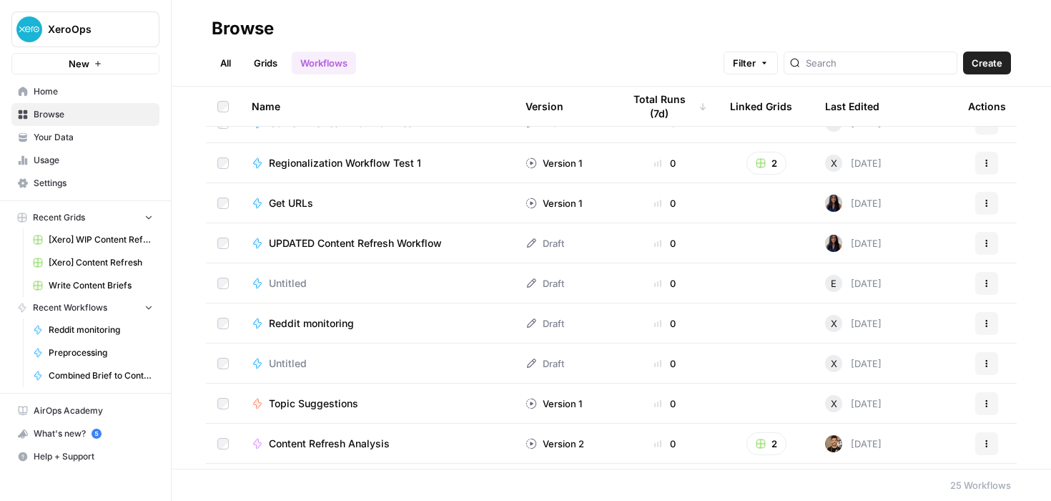
scroll to position [567, 0]
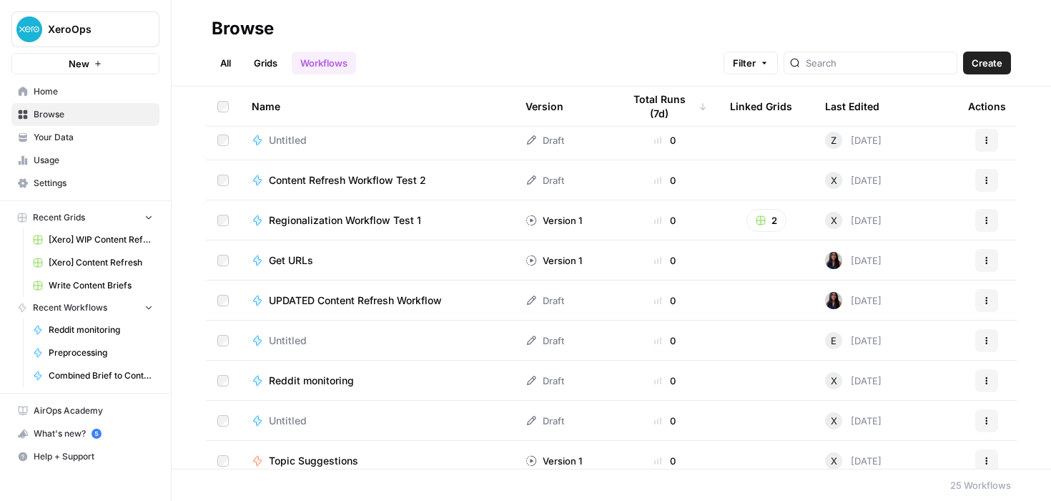
click at [442, 298] on span "UPDATED Content Refresh Workflow" at bounding box center [355, 300] width 173 height 14
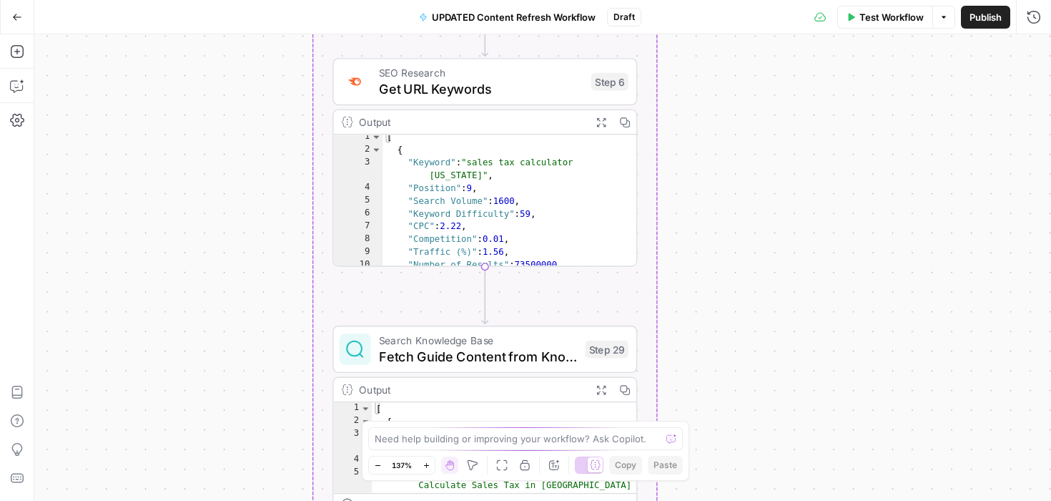
scroll to position [1, 0]
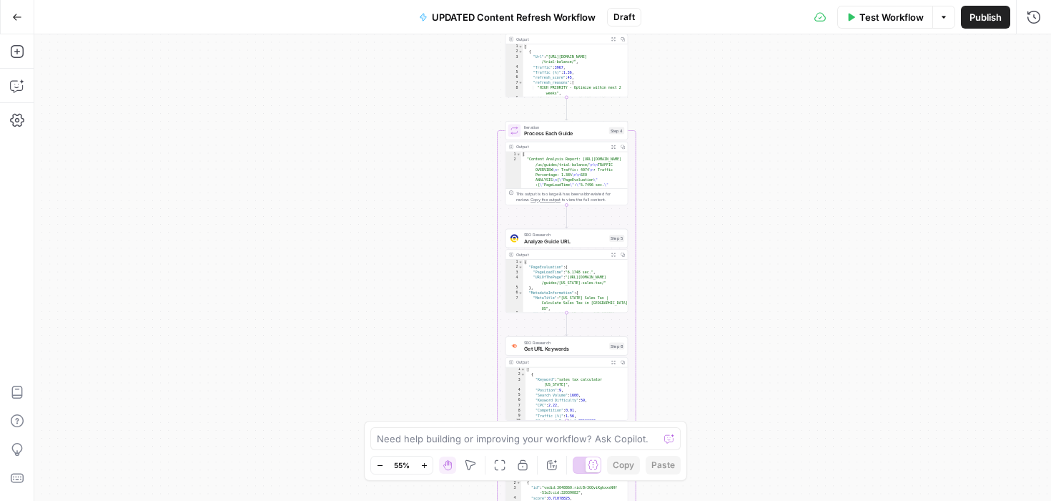
click at [14, 15] on icon "button" at bounding box center [17, 17] width 9 height 6
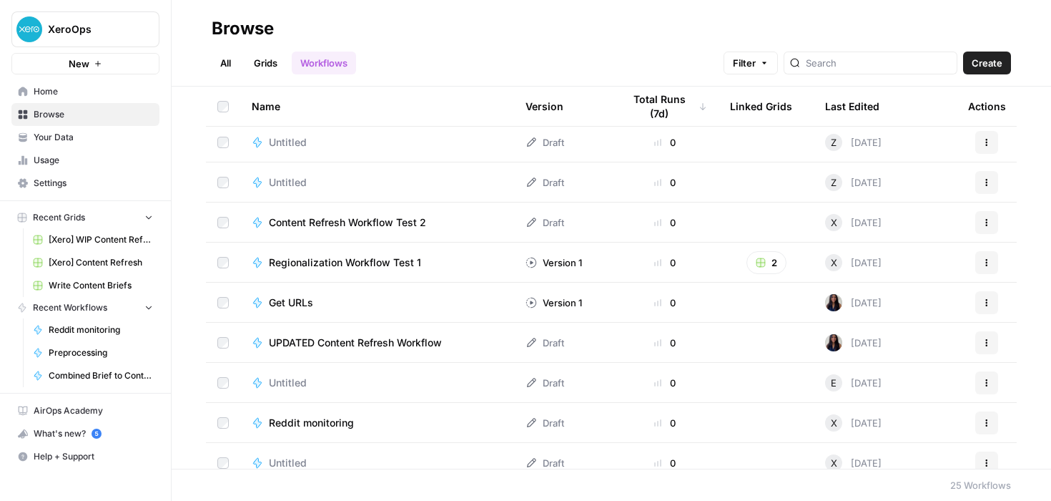
scroll to position [523, 0]
click at [331, 224] on span "Content Refresh Workflow Test 2" at bounding box center [347, 224] width 157 height 14
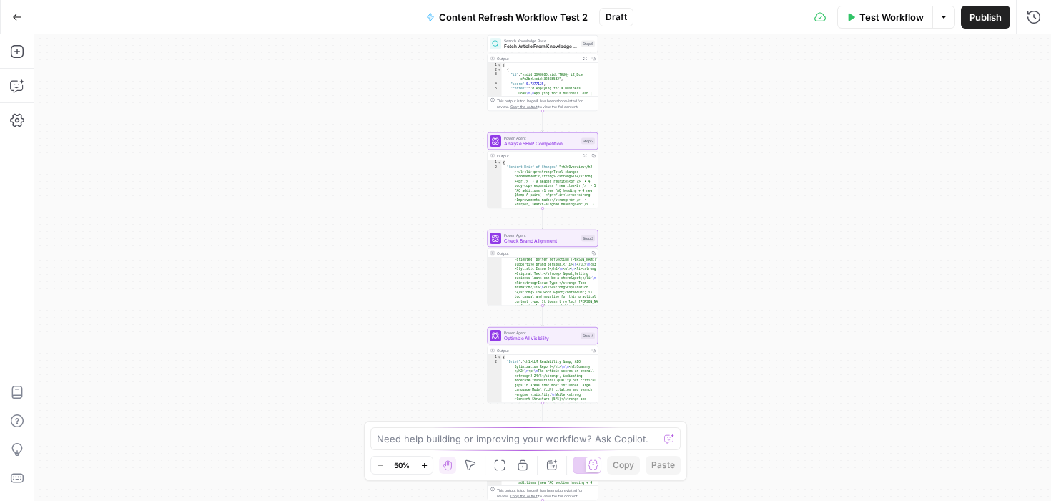
scroll to position [258, 0]
click at [720, 247] on div "Workflow Set Inputs Inputs Power Agent Identify Target Keywords Step 1 Output E…" at bounding box center [542, 267] width 1017 height 466
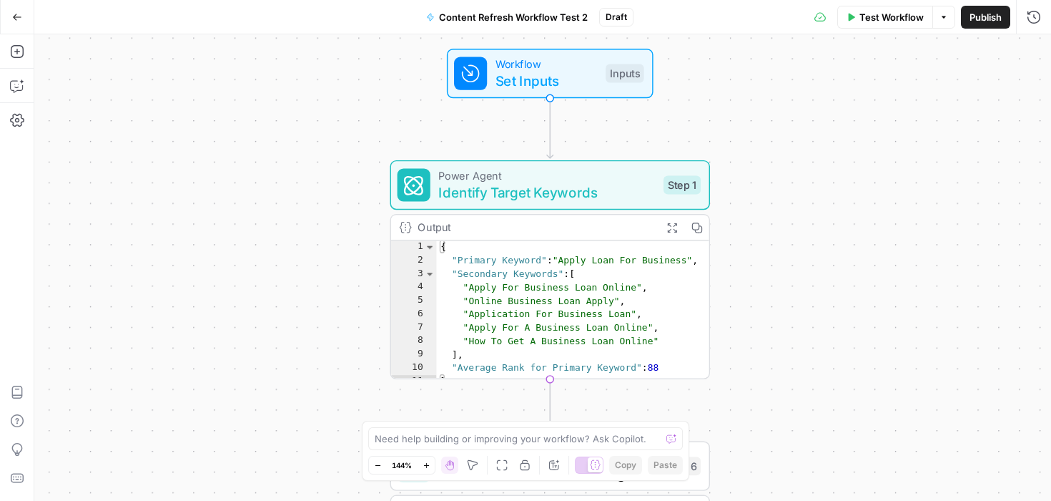
click at [789, 19] on div "Test Workflow Options Publish Run History" at bounding box center [843, 17] width 418 height 34
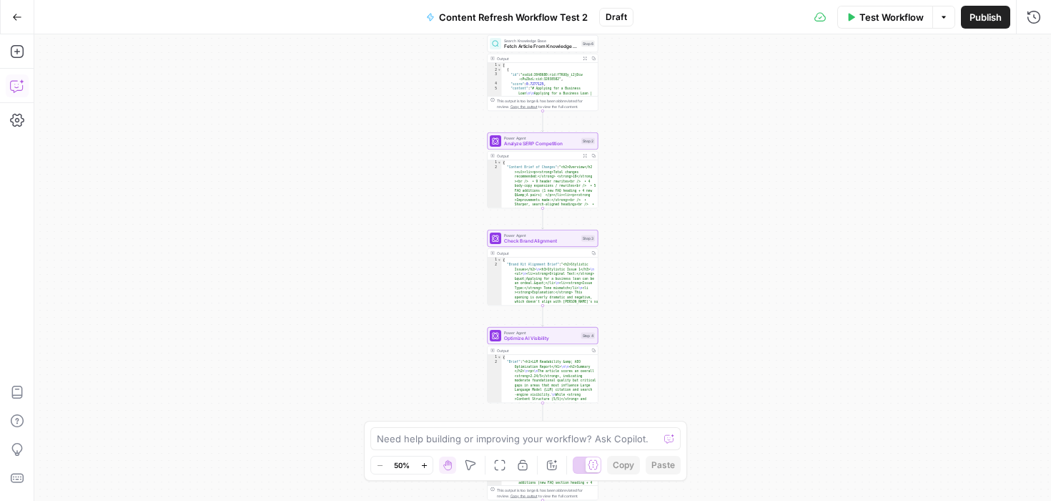
click at [9, 14] on button "Go Back" at bounding box center [17, 17] width 26 height 26
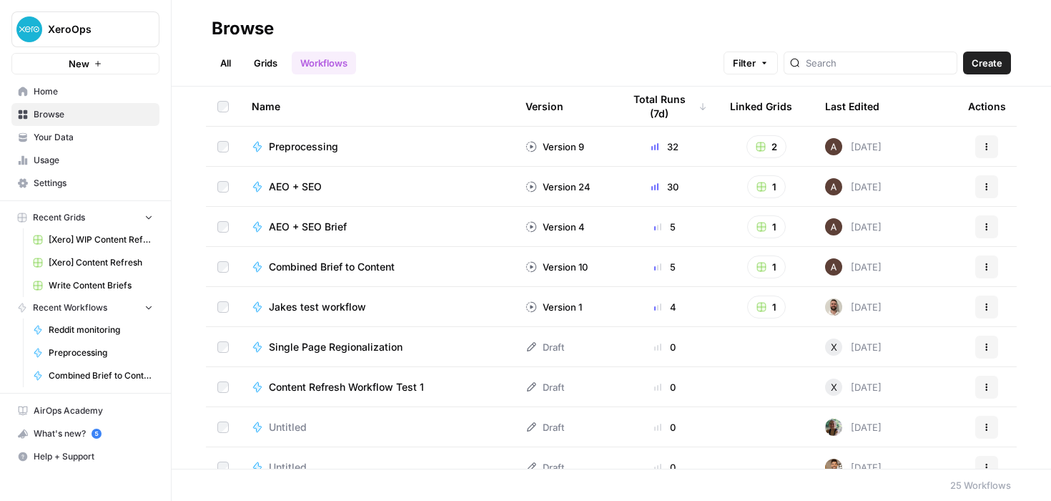
click at [636, 53] on div "All Grids Workflows Filter Create" at bounding box center [612, 57] width 800 height 34
click at [274, 58] on link "Grids" at bounding box center [265, 62] width 41 height 23
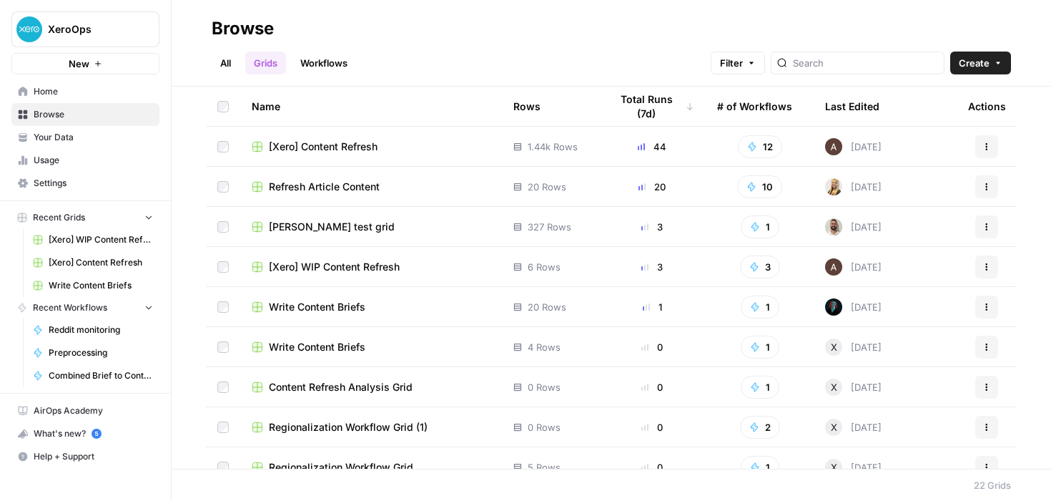
click at [365, 150] on span "[Xero] Content Refresh" at bounding box center [323, 146] width 109 height 14
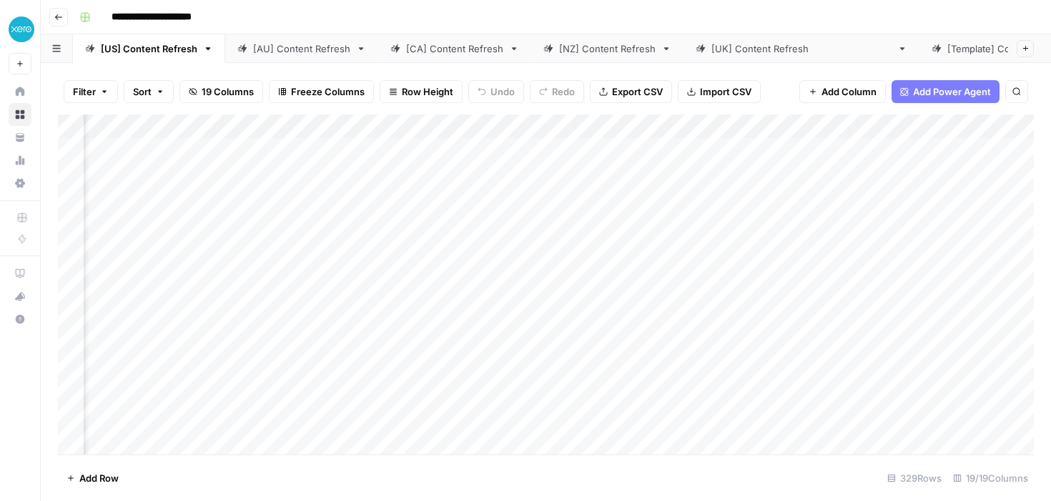
scroll to position [0, 495]
click at [475, 147] on div "Add Column" at bounding box center [546, 284] width 976 height 340
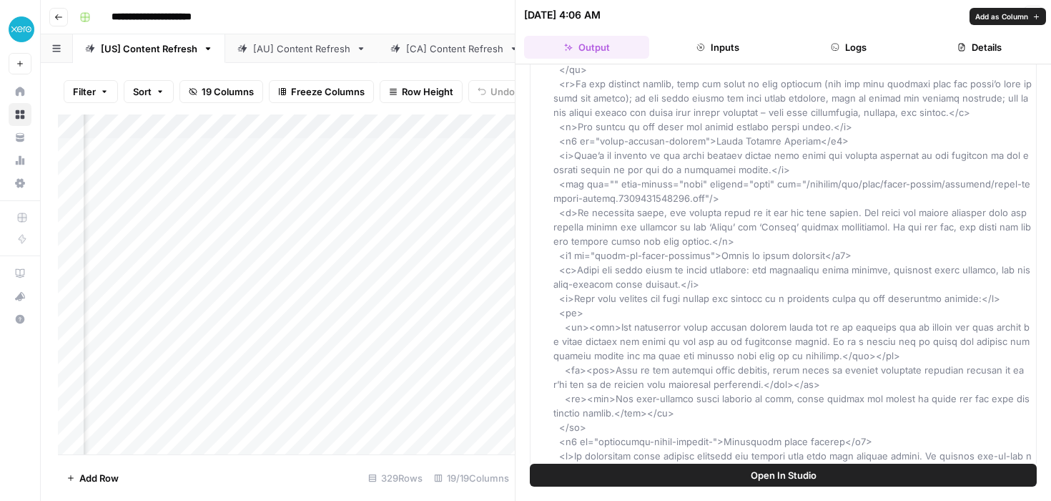
scroll to position [466, 0]
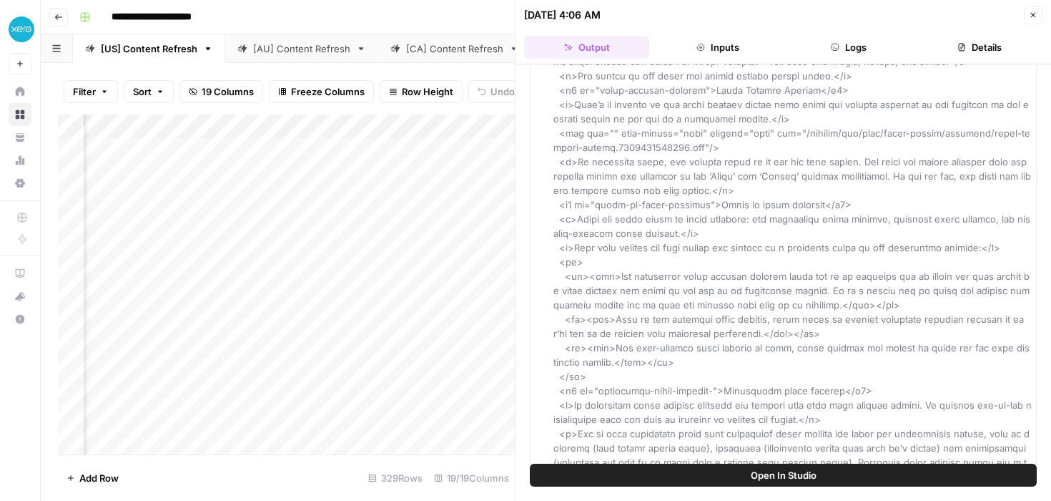
click at [1033, 14] on icon "button" at bounding box center [1033, 15] width 5 height 5
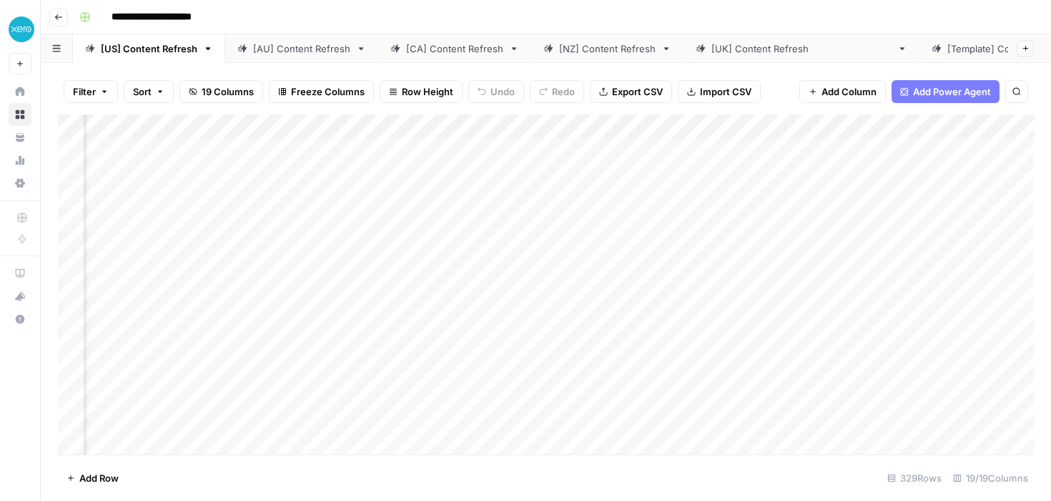
scroll to position [0, 904]
click at [586, 148] on div "Add Column" at bounding box center [546, 284] width 976 height 340
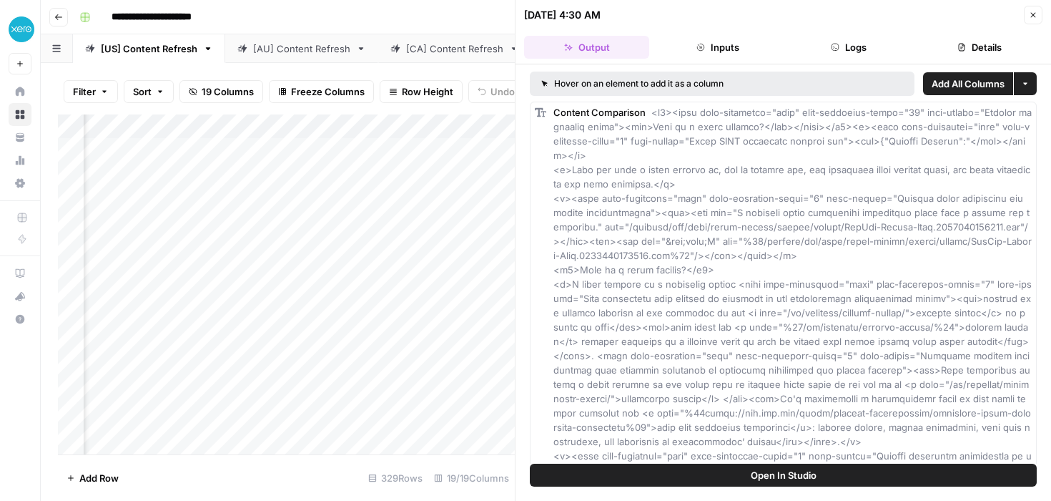
click at [1035, 9] on button "Close" at bounding box center [1033, 15] width 19 height 19
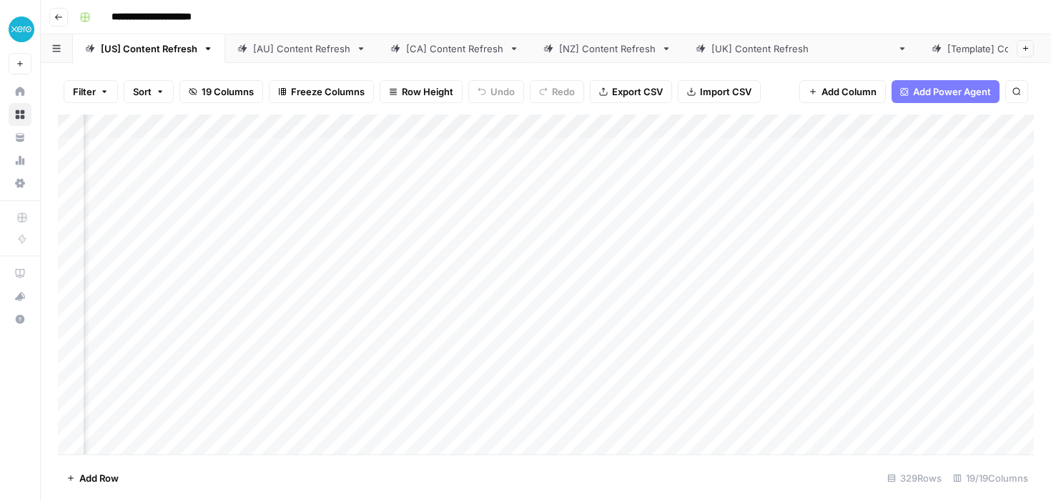
scroll to position [0, 1328]
click at [292, 146] on div "Add Column" at bounding box center [546, 284] width 976 height 340
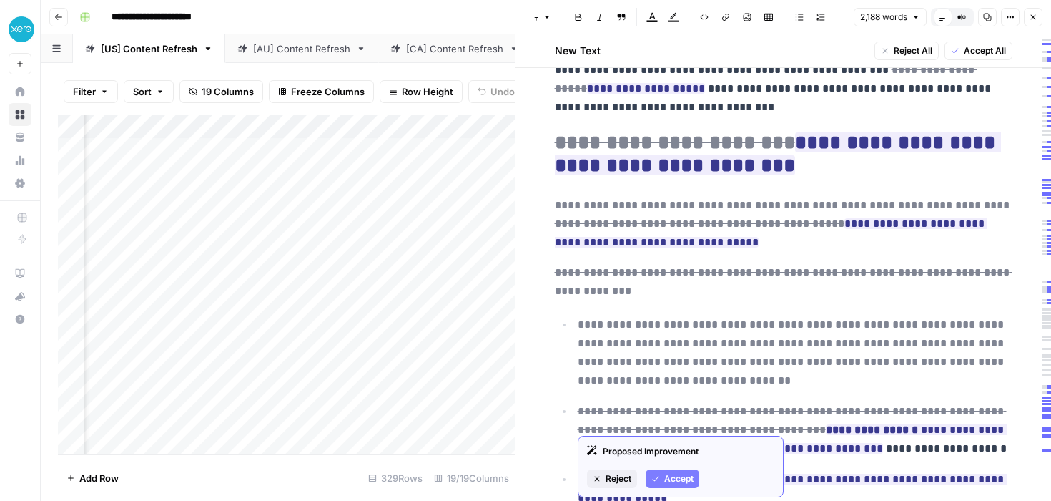
scroll to position [1067, 0]
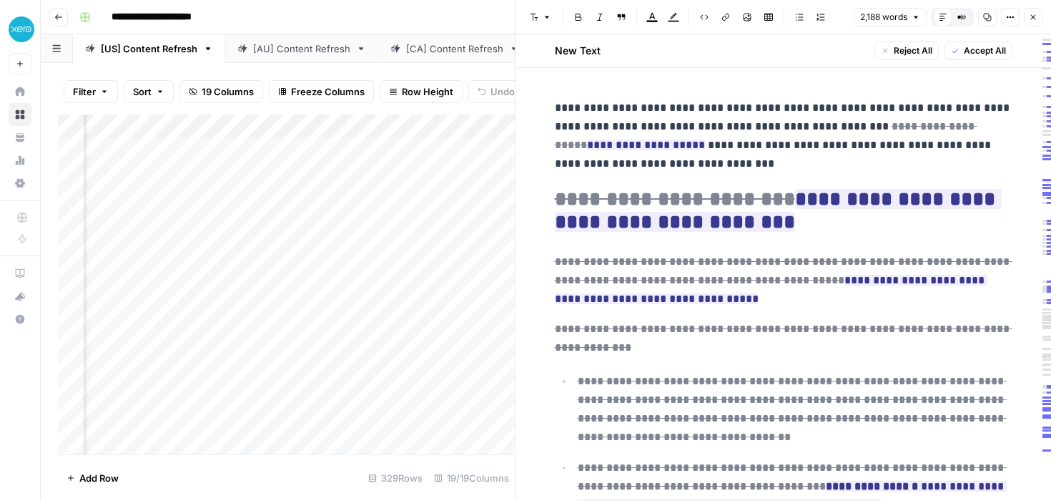
click at [1033, 16] on icon "button" at bounding box center [1033, 17] width 5 height 5
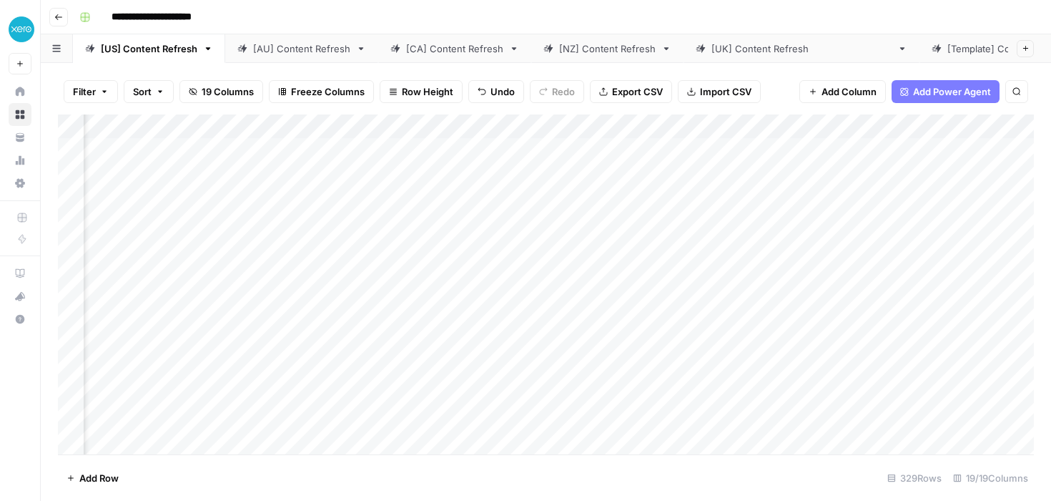
click at [537, 149] on div "Add Column" at bounding box center [546, 284] width 976 height 340
click at [583, 151] on div "Add Column" at bounding box center [546, 284] width 976 height 340
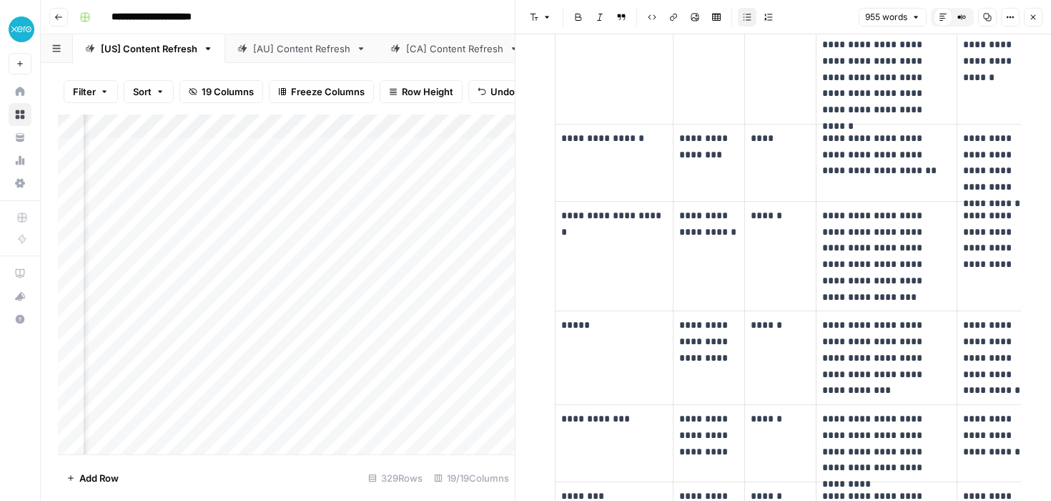
scroll to position [0, 95]
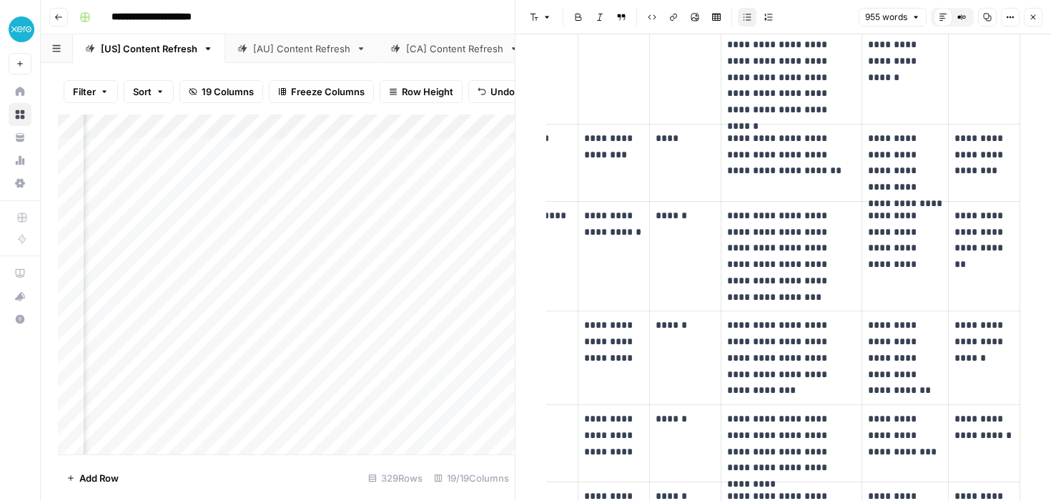
click at [1038, 19] on button "Close" at bounding box center [1033, 17] width 19 height 19
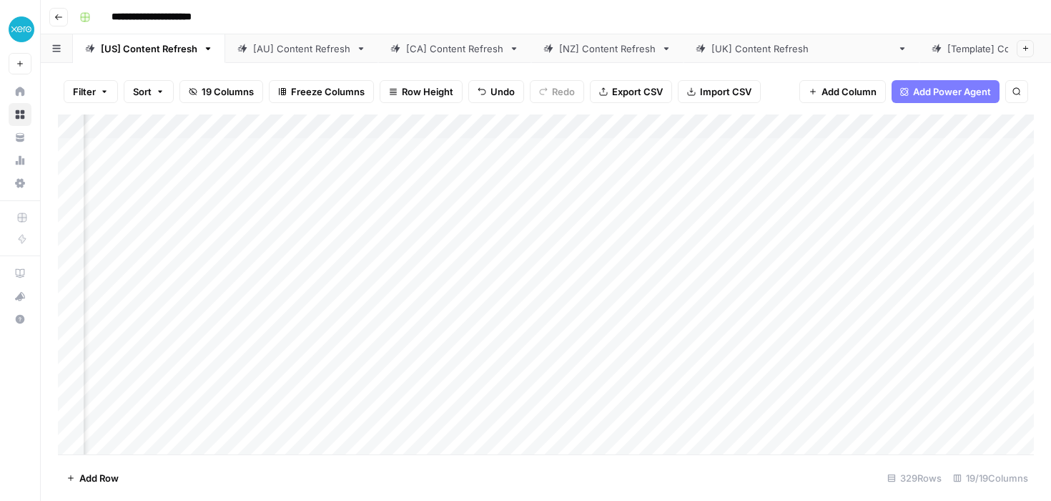
scroll to position [0, 1418]
click at [466, 149] on div "Add Column" at bounding box center [546, 284] width 976 height 340
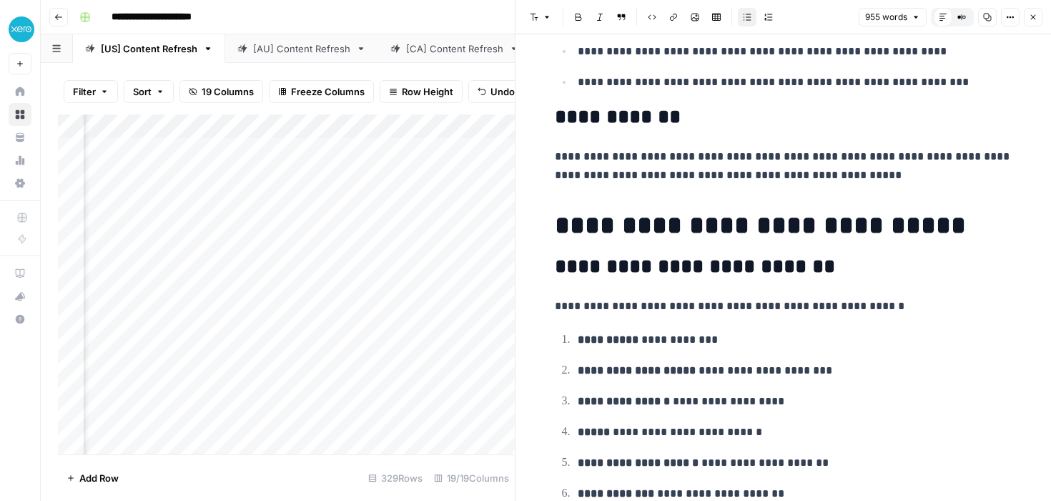
scroll to position [898, 0]
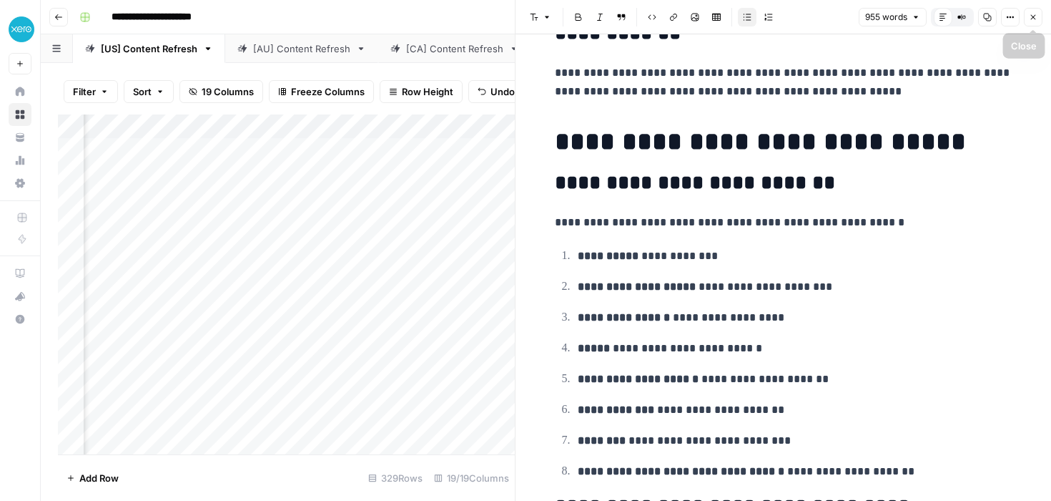
click at [1031, 16] on icon "button" at bounding box center [1033, 17] width 9 height 9
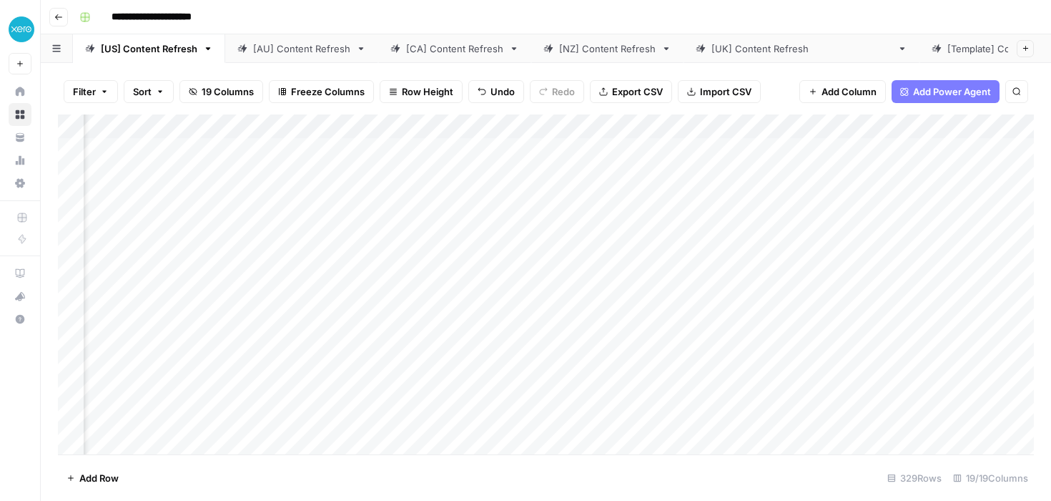
click at [594, 148] on div "Add Column" at bounding box center [546, 284] width 976 height 340
click at [624, 149] on div "Add Column" at bounding box center [546, 284] width 976 height 340
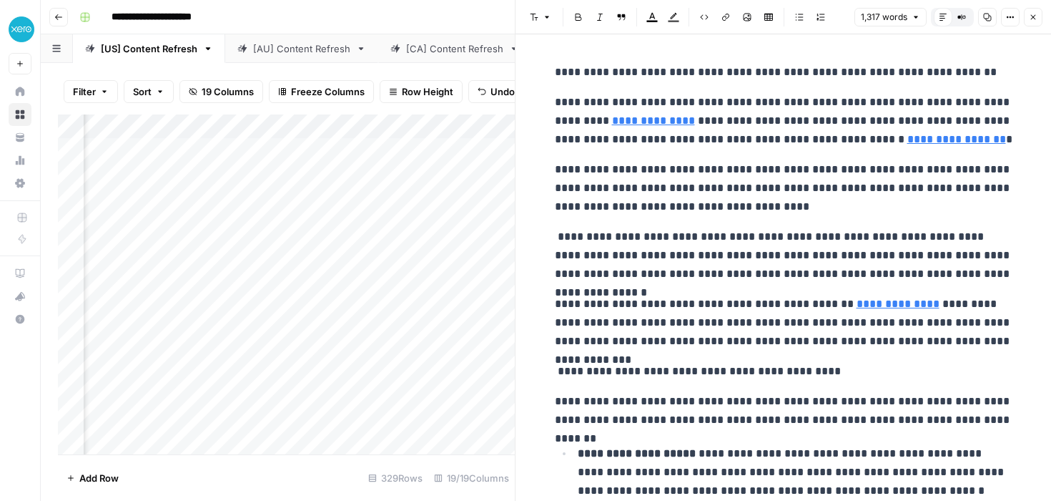
click at [418, 235] on div "Add Column" at bounding box center [286, 284] width 457 height 340
click at [1027, 18] on button "Close" at bounding box center [1033, 17] width 19 height 19
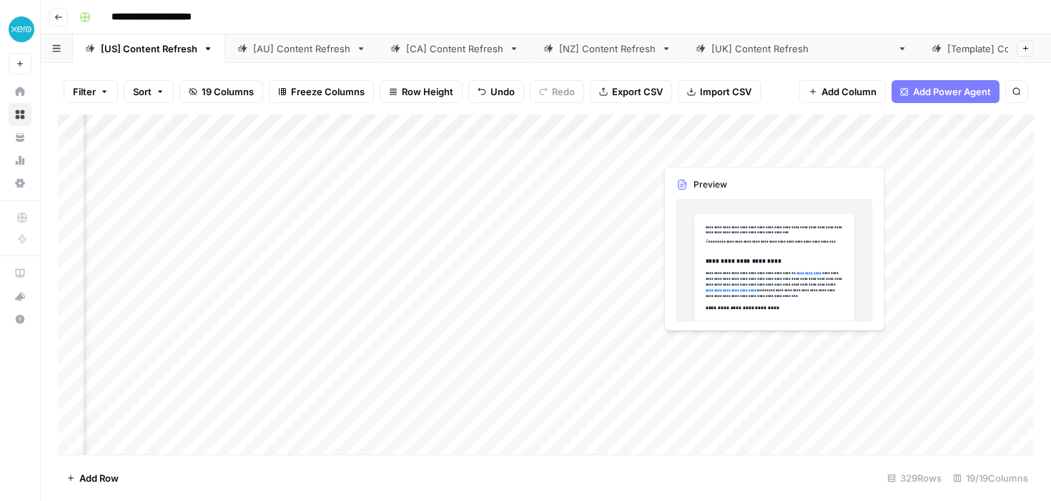
scroll to position [0, 1635]
